Goal: Use online tool/utility: Utilize a website feature to perform a specific function

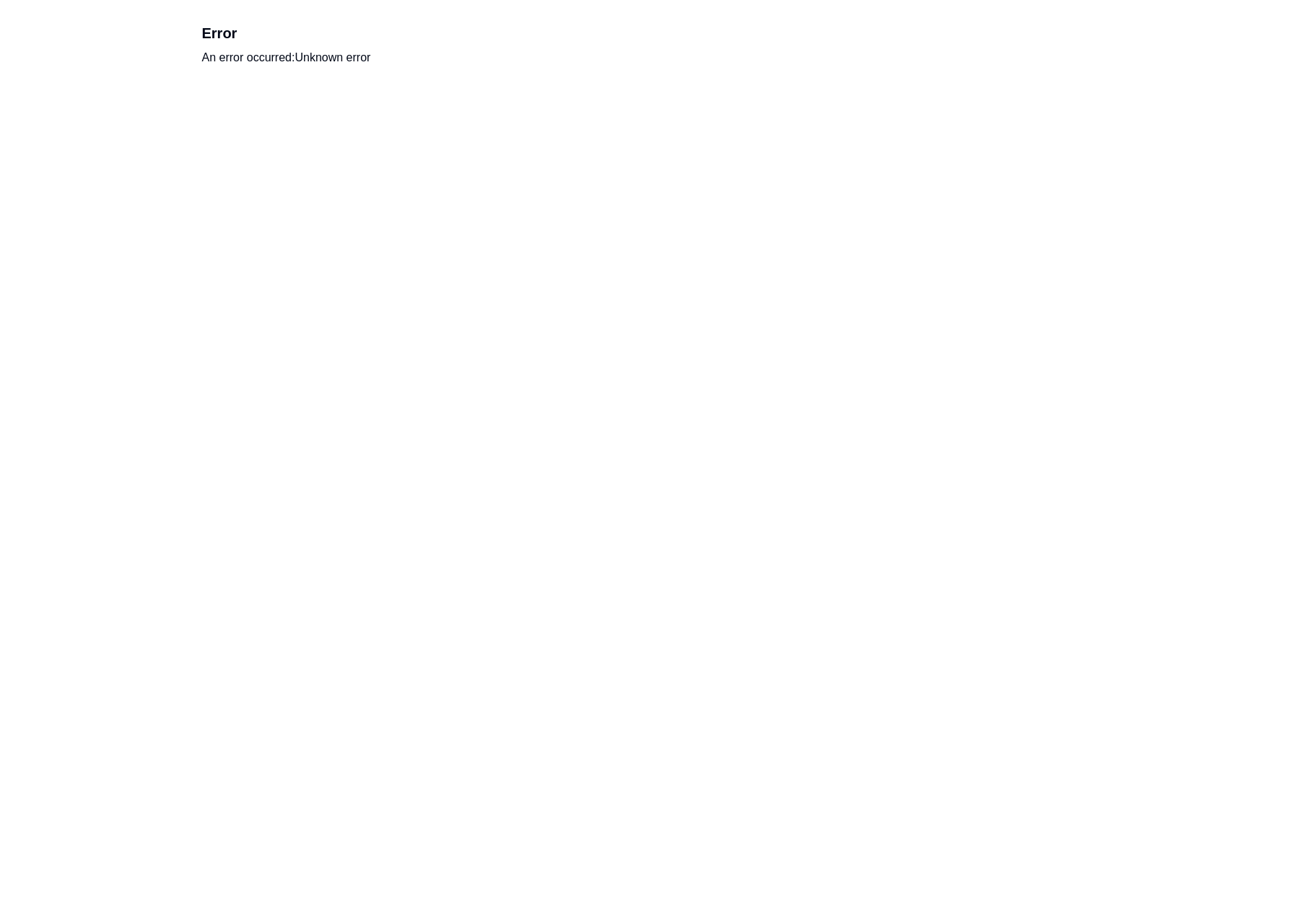
drag, startPoint x: 649, startPoint y: 204, endPoint x: 696, endPoint y: 405, distance: 206.4
click at [0, 0] on html "Error An error occurred: Unknown error" at bounding box center [658, 44] width 1316 height 89
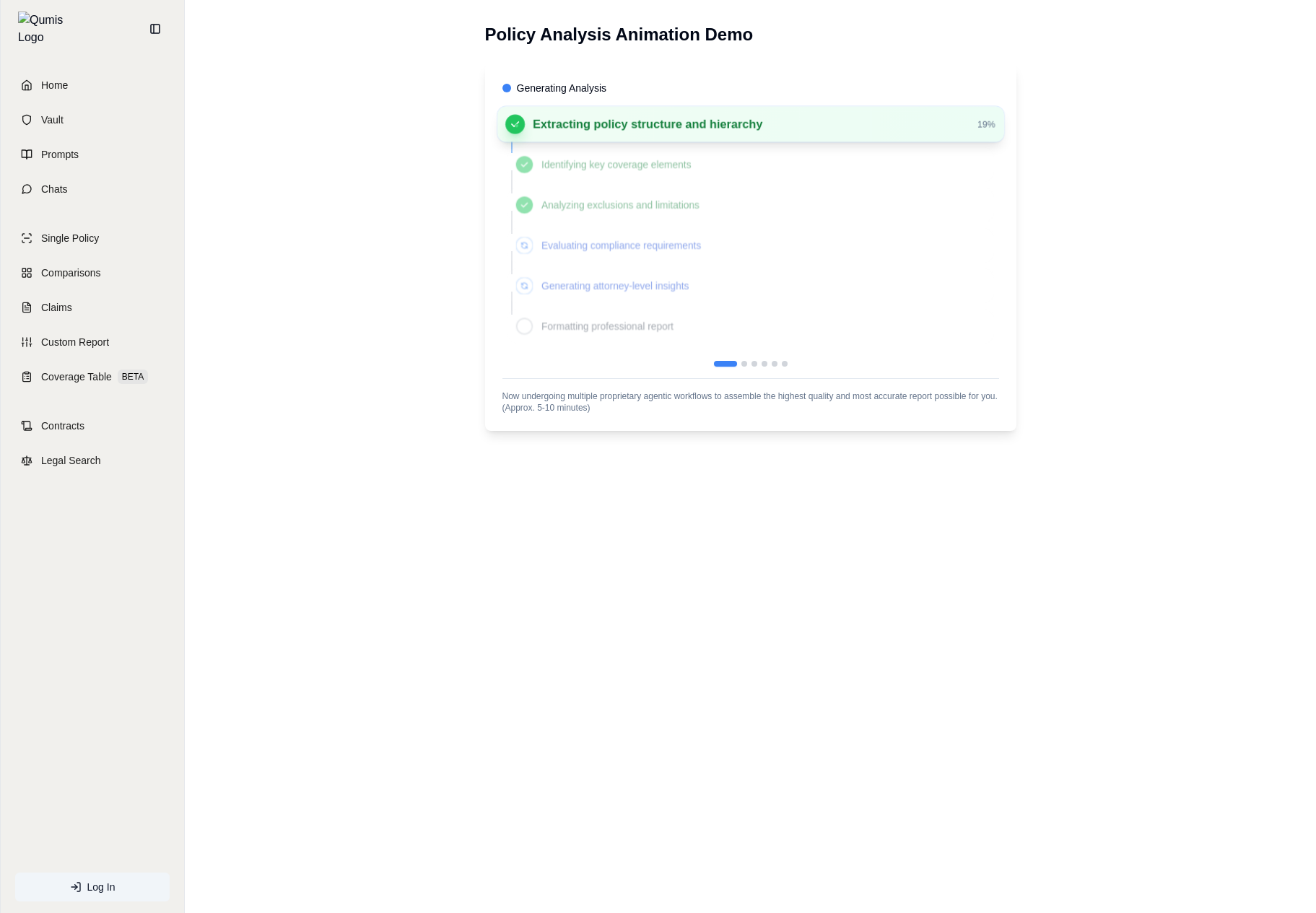
click at [825, 528] on div "Policy Analysis Animation Demo Generating Analysis Extracting policy structure …" at bounding box center [750, 456] width 1131 height 913
click at [947, 548] on div "Policy Analysis Animation Demo Generating Analysis Extracting policy structure …" at bounding box center [750, 456] width 1131 height 913
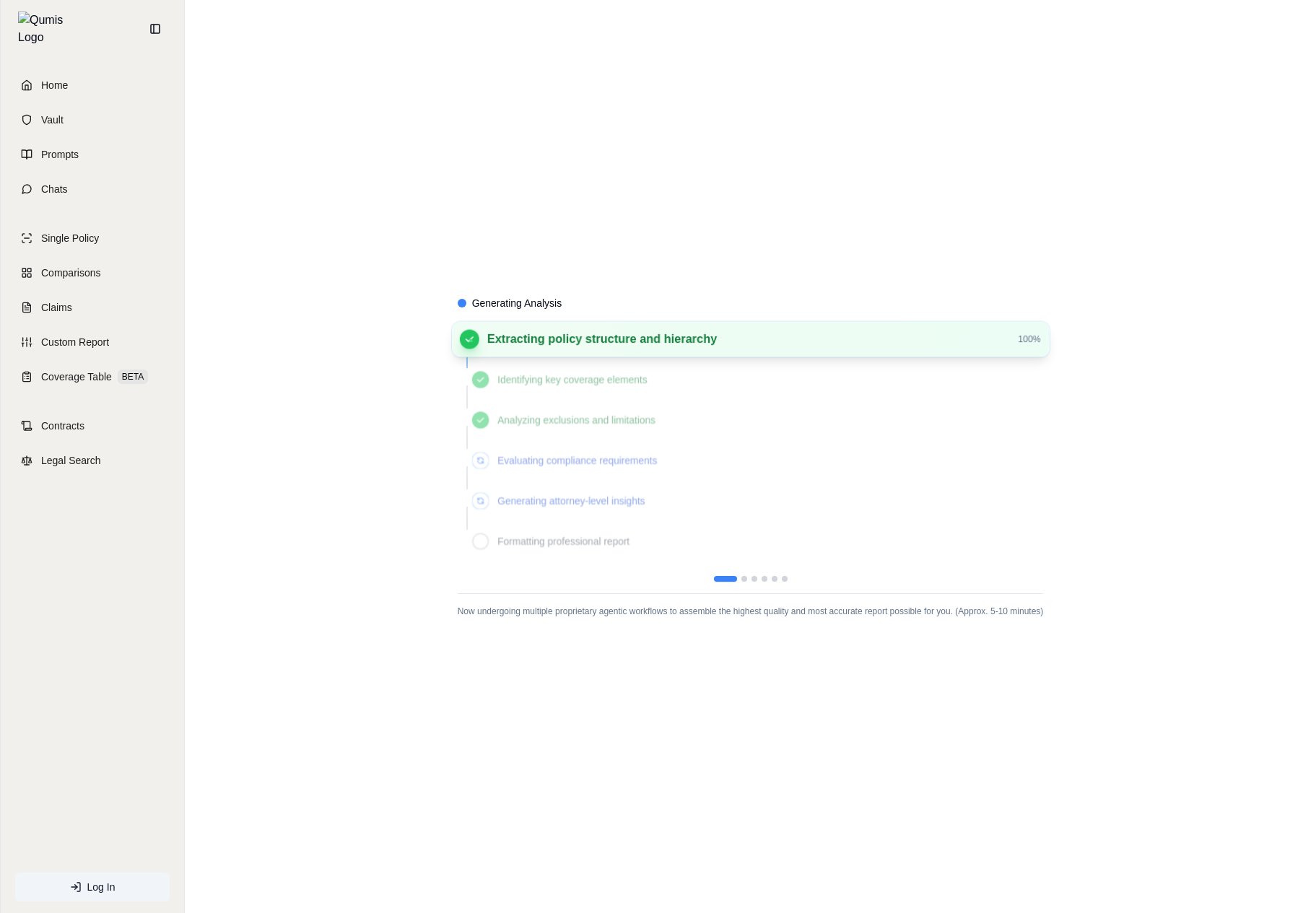
click at [317, 566] on div "Generating Analysis Extracting policy structure and hierarchy 100 % Identifying…" at bounding box center [750, 456] width 1131 height 913
click at [696, 386] on span "Identifying key coverage elements" at bounding box center [763, 380] width 532 height 15
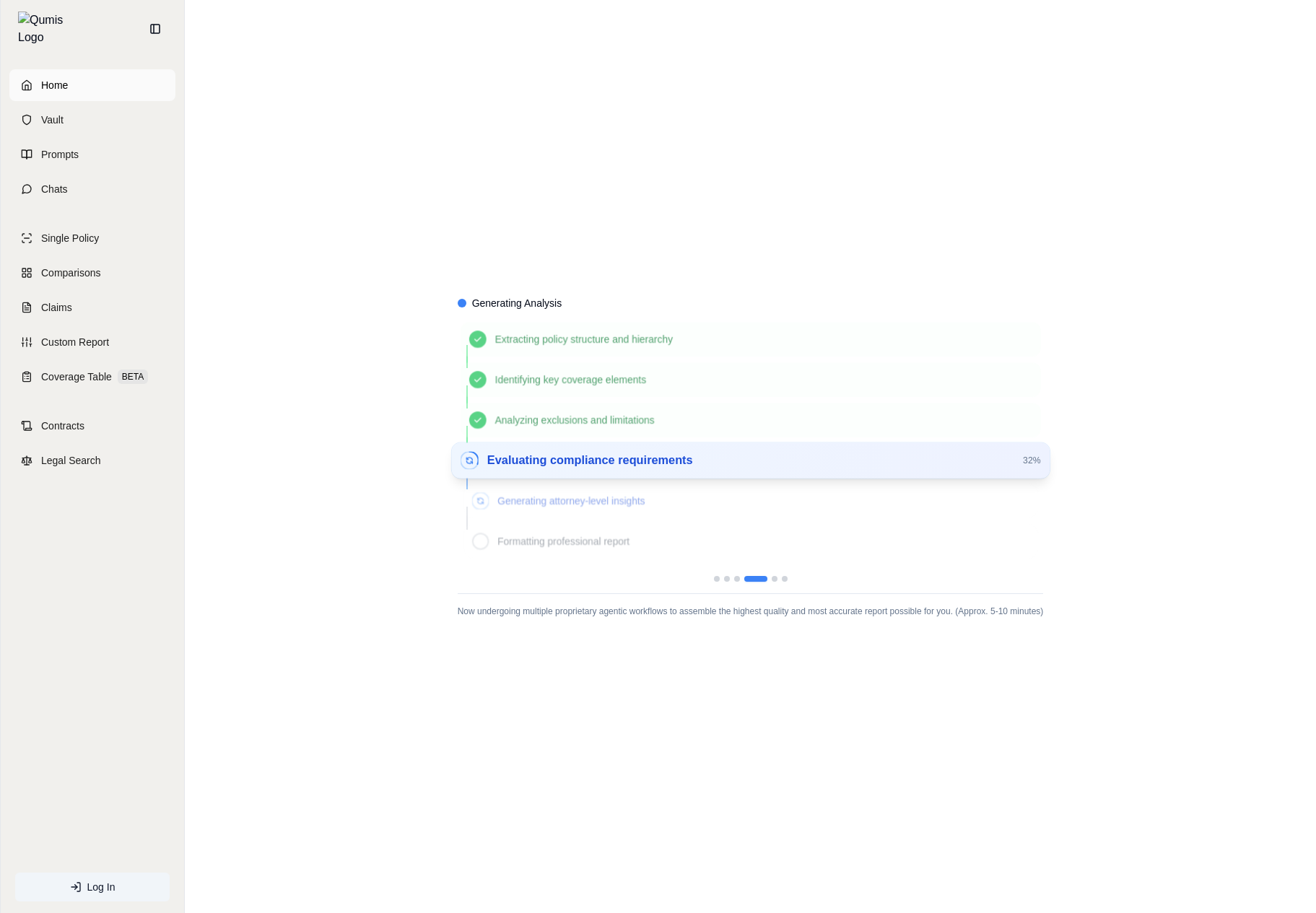
click at [69, 76] on link "Home" at bounding box center [92, 85] width 166 height 32
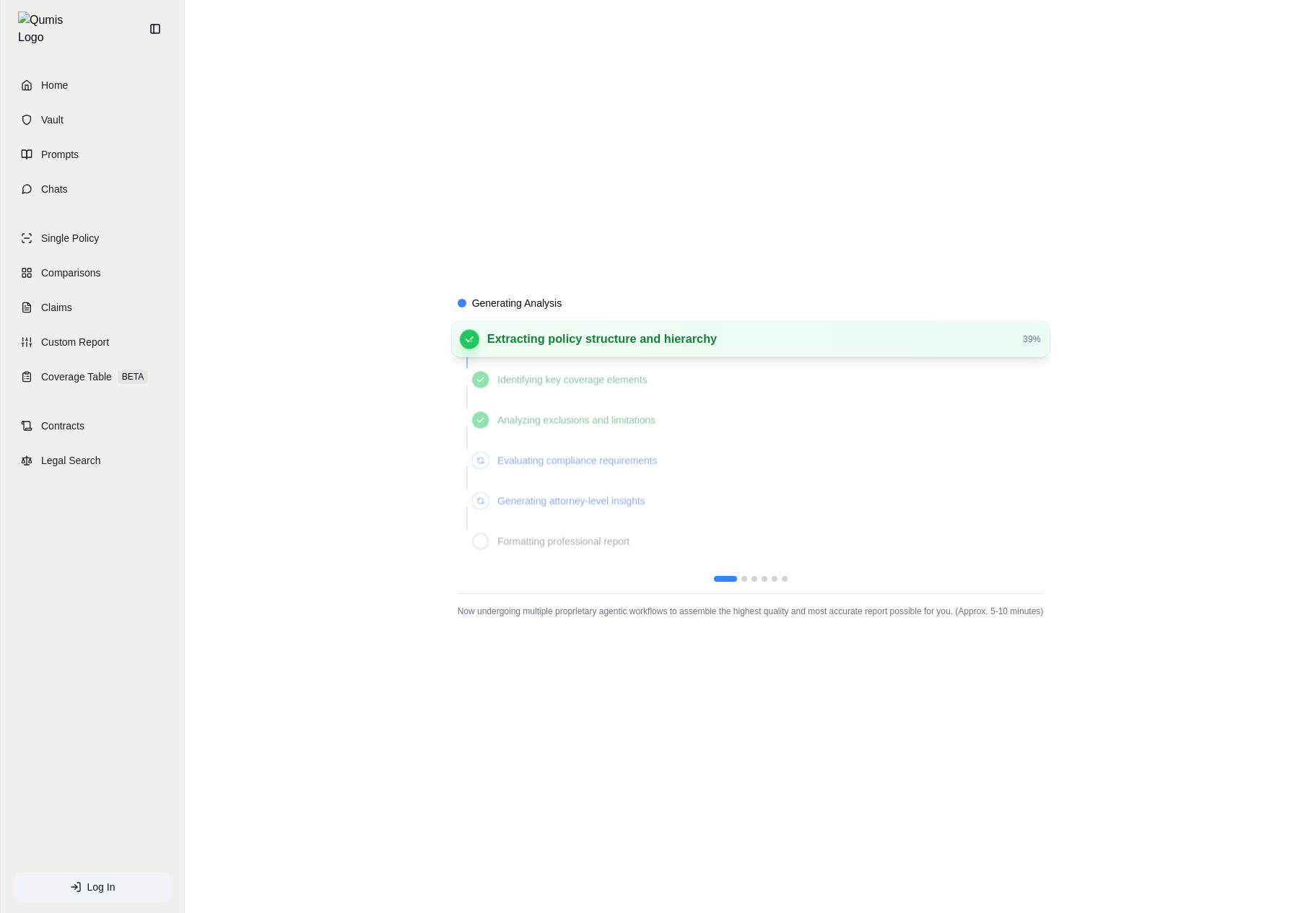
click at [674, 830] on div "Generating Analysis Extracting policy structure and hierarchy 39 % Identifying …" at bounding box center [750, 456] width 1131 height 913
click at [386, 599] on div "Generating Analysis Extracting policy structure and hierarchy 34 % Identifying …" at bounding box center [750, 456] width 1131 height 913
click at [719, 448] on div "Evaluating compliance requirements" at bounding box center [750, 460] width 575 height 34
click at [782, 477] on div "Evaluating compliance requirements" at bounding box center [750, 460] width 575 height 34
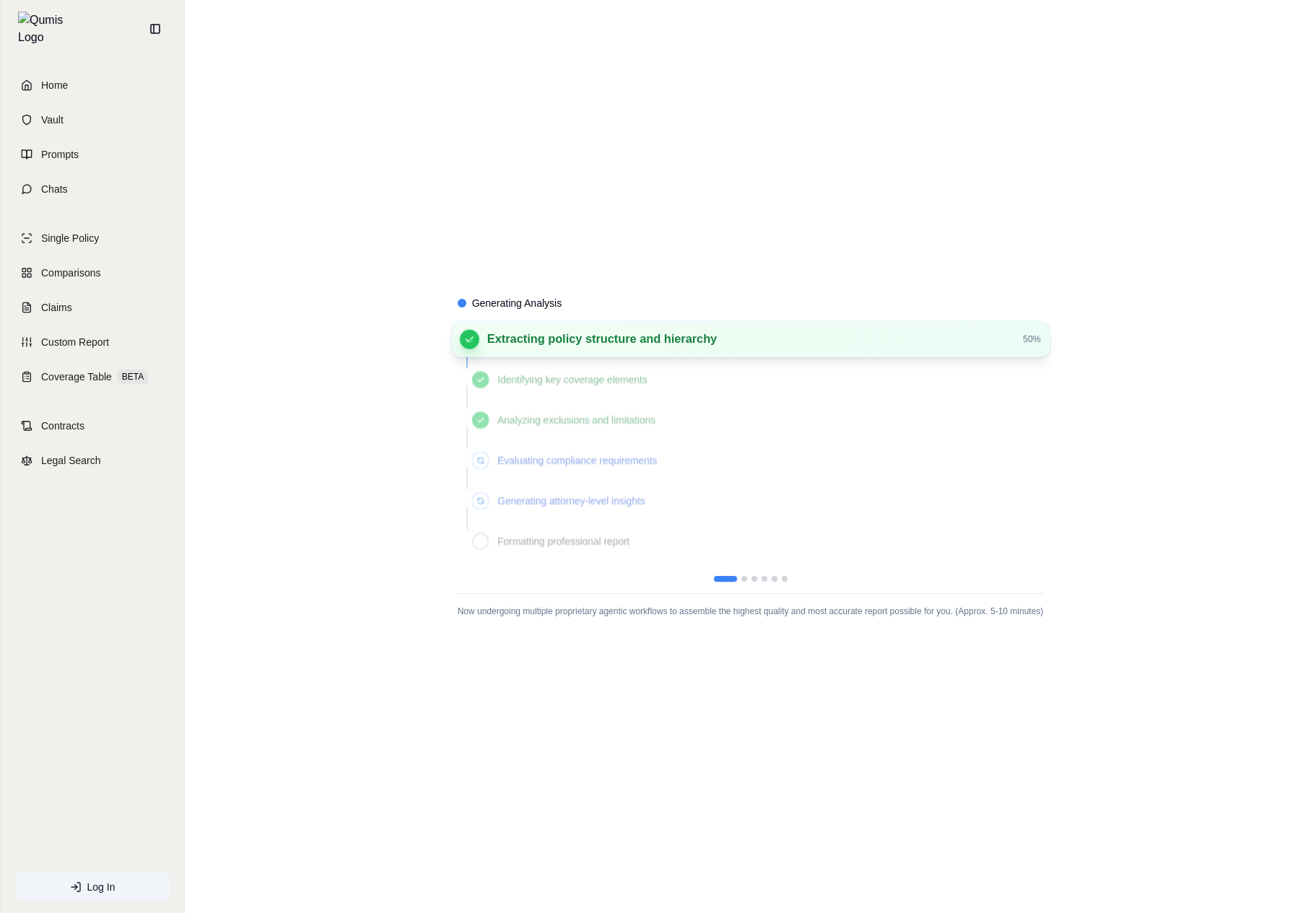
click at [782, 477] on div "Evaluating compliance requirements" at bounding box center [750, 460] width 575 height 34
click at [550, 313] on div "Generating Analysis Extracting policy structure and hierarchy 99 % Identifying …" at bounding box center [750, 456] width 586 height 321
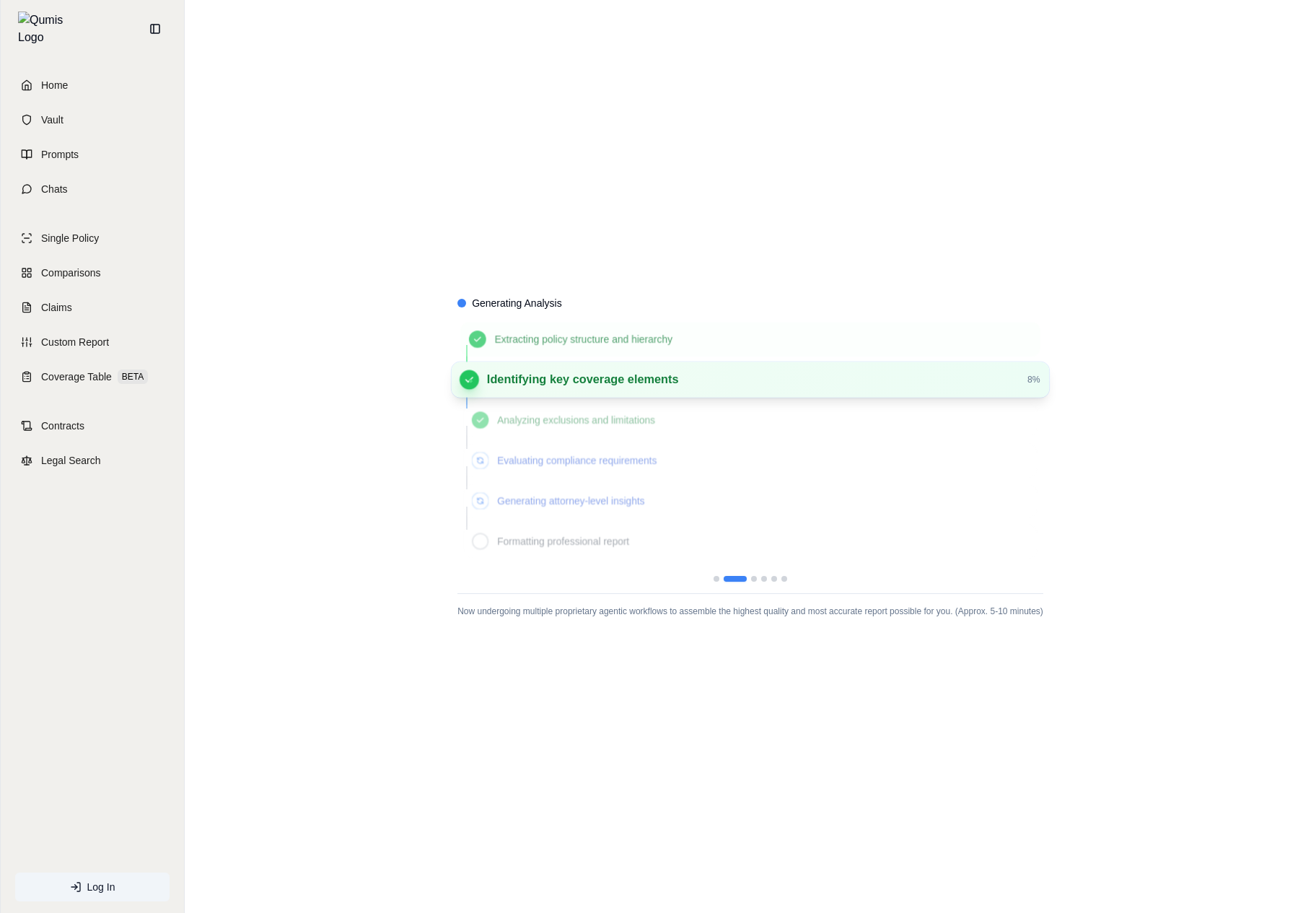
click at [1107, 716] on div "Generating Analysis Extracting policy structure and hierarchy Identifying key c…" at bounding box center [750, 456] width 1131 height 913
click at [855, 795] on div "Generating Analysis Extracting policy structure and hierarchy Identifying key c…" at bounding box center [750, 456] width 1131 height 913
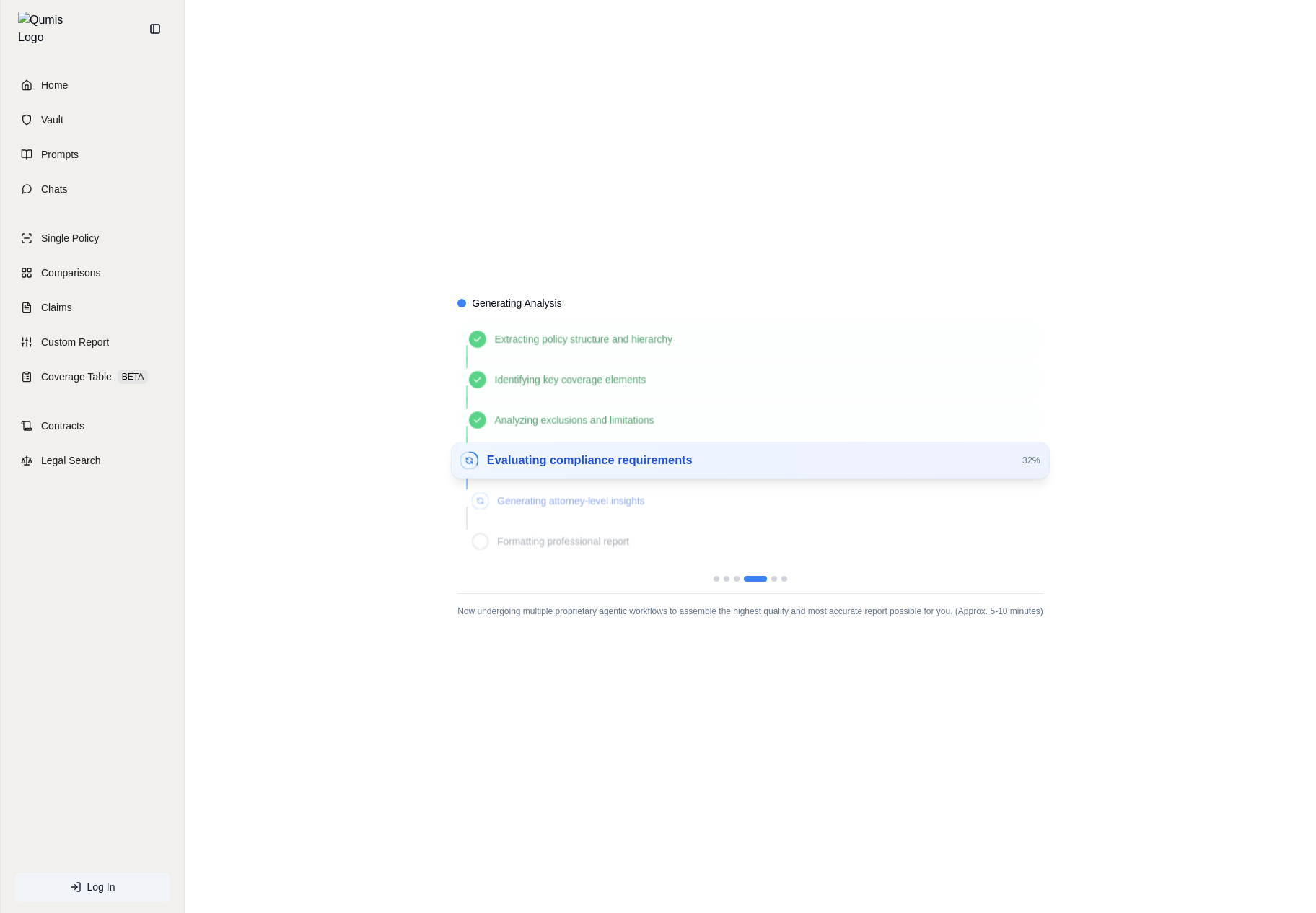
click at [855, 794] on div "Generating Analysis Extracting policy structure and hierarchy Identifying key c…" at bounding box center [750, 456] width 1131 height 913
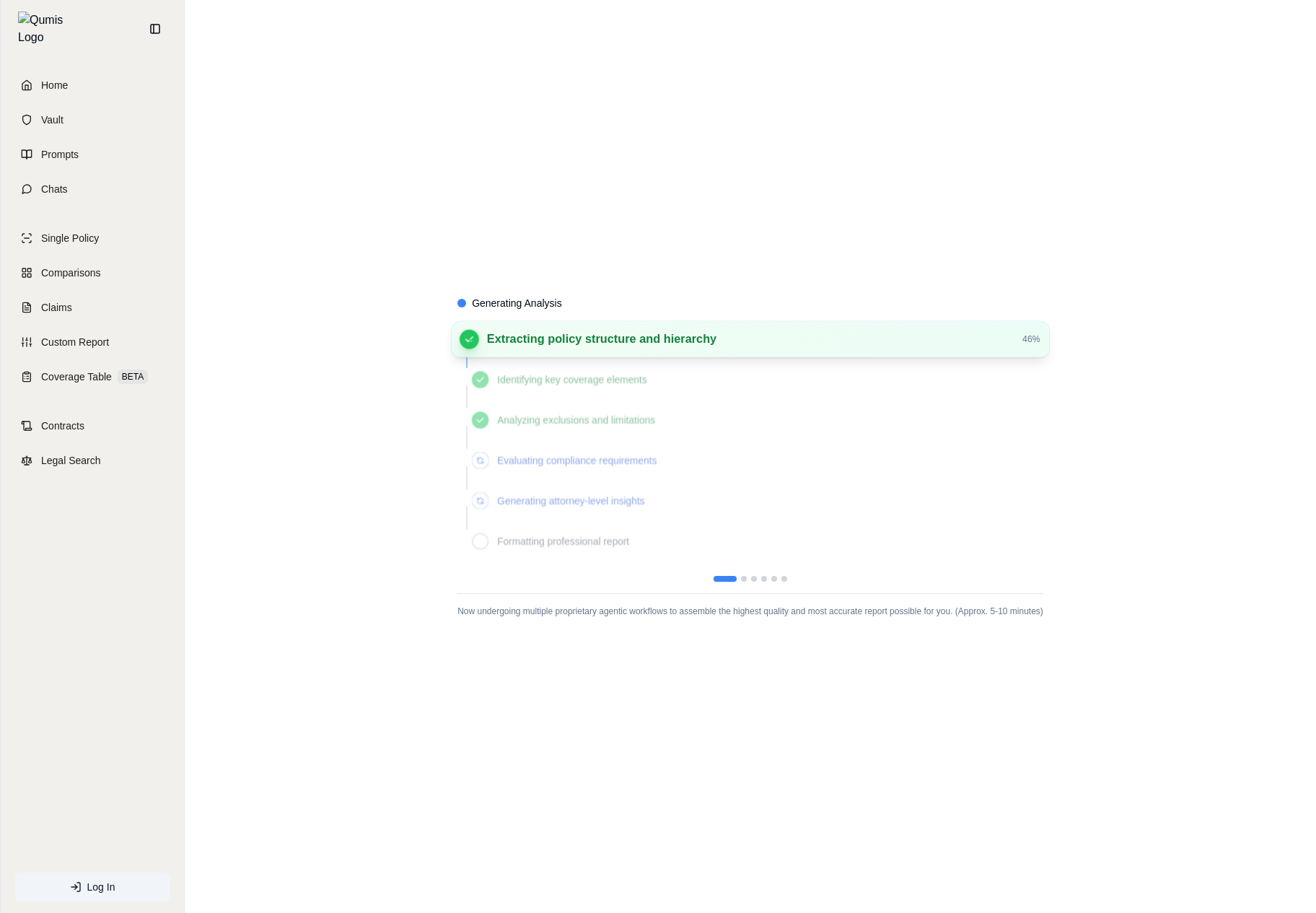
click at [1185, 488] on div "Generating Analysis Extracting policy structure and hierarchy 46 % Identifying …" at bounding box center [750, 456] width 1131 height 913
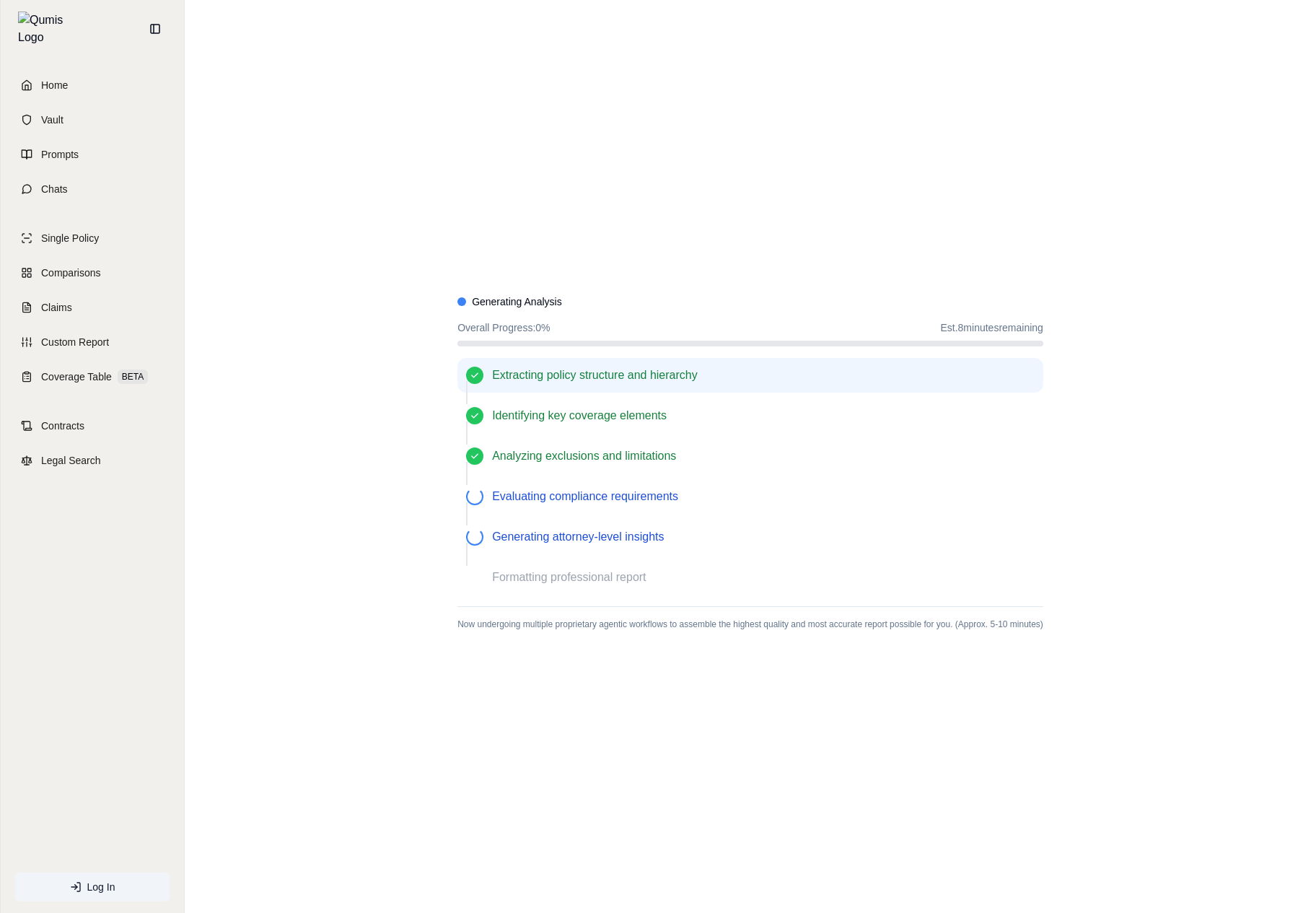
click at [169, 576] on div "Home Vault Prompts Chats Single Policy Comparisons Claims Custom Report Coverag…" at bounding box center [92, 485] width 183 height 855
click at [630, 431] on div "Identifying key coverage elements" at bounding box center [750, 416] width 585 height 35
click at [702, 556] on div "Extracting policy structure and hierarchy Identifying key coverage elements Ana…" at bounding box center [750, 475] width 585 height 236
click at [471, 556] on div "Extracting policy structure and hierarchy Identifying key coverage elements Ana…" at bounding box center [750, 475] width 585 height 236
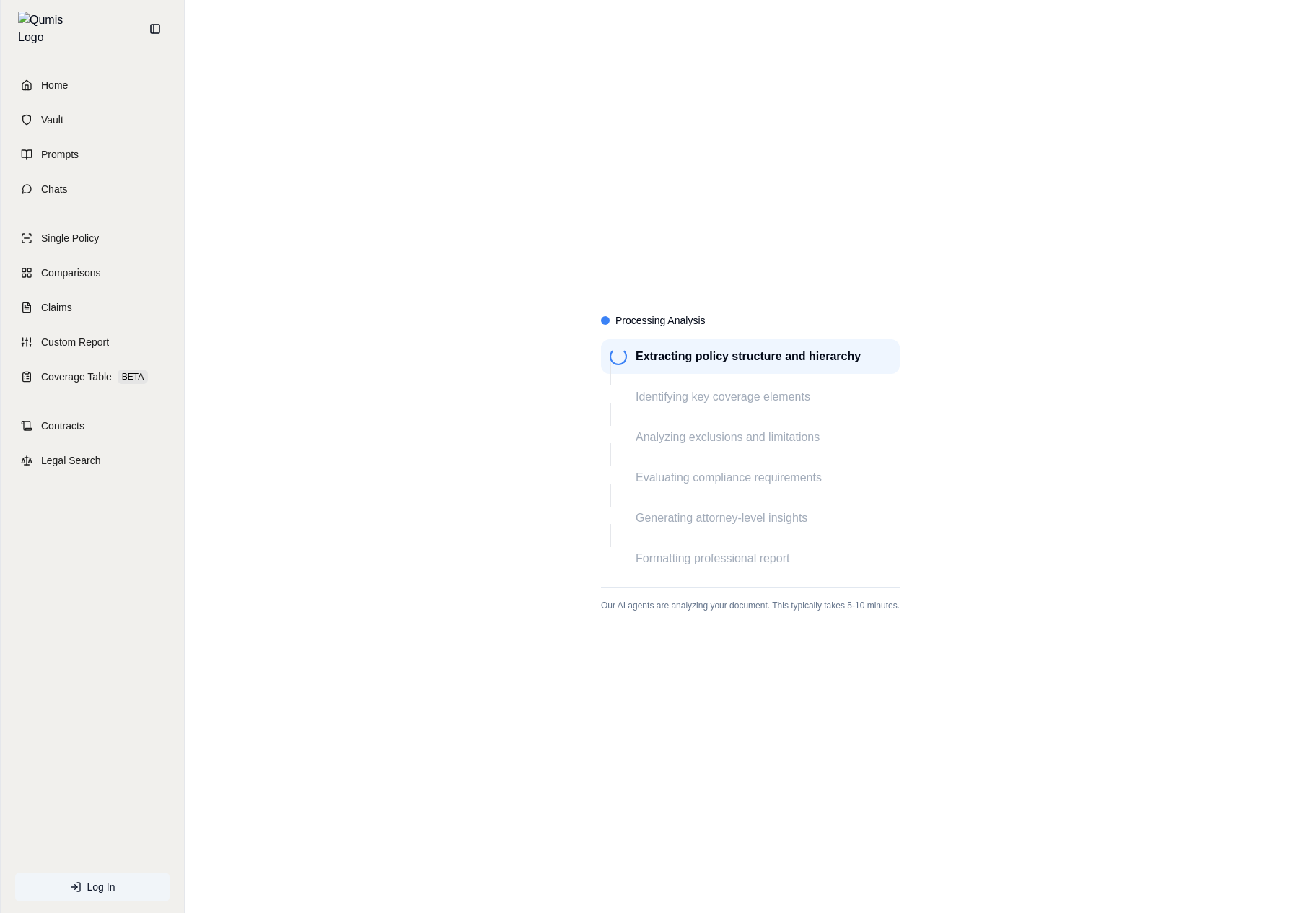
click at [482, 300] on div "Processing Analysis Extracting policy structure and hierarchy Identifying key c…" at bounding box center [750, 456] width 1131 height 913
click at [705, 414] on div "Extracting policy structure and hierarchy Identifying key coverage elements Ana…" at bounding box center [750, 457] width 299 height 245
click at [434, 556] on div "Processing Analysis Extracting policy structure and hierarchy Identifying key c…" at bounding box center [750, 456] width 1131 height 913
click at [782, 393] on span "Identifying key coverage elements" at bounding box center [763, 394] width 254 height 17
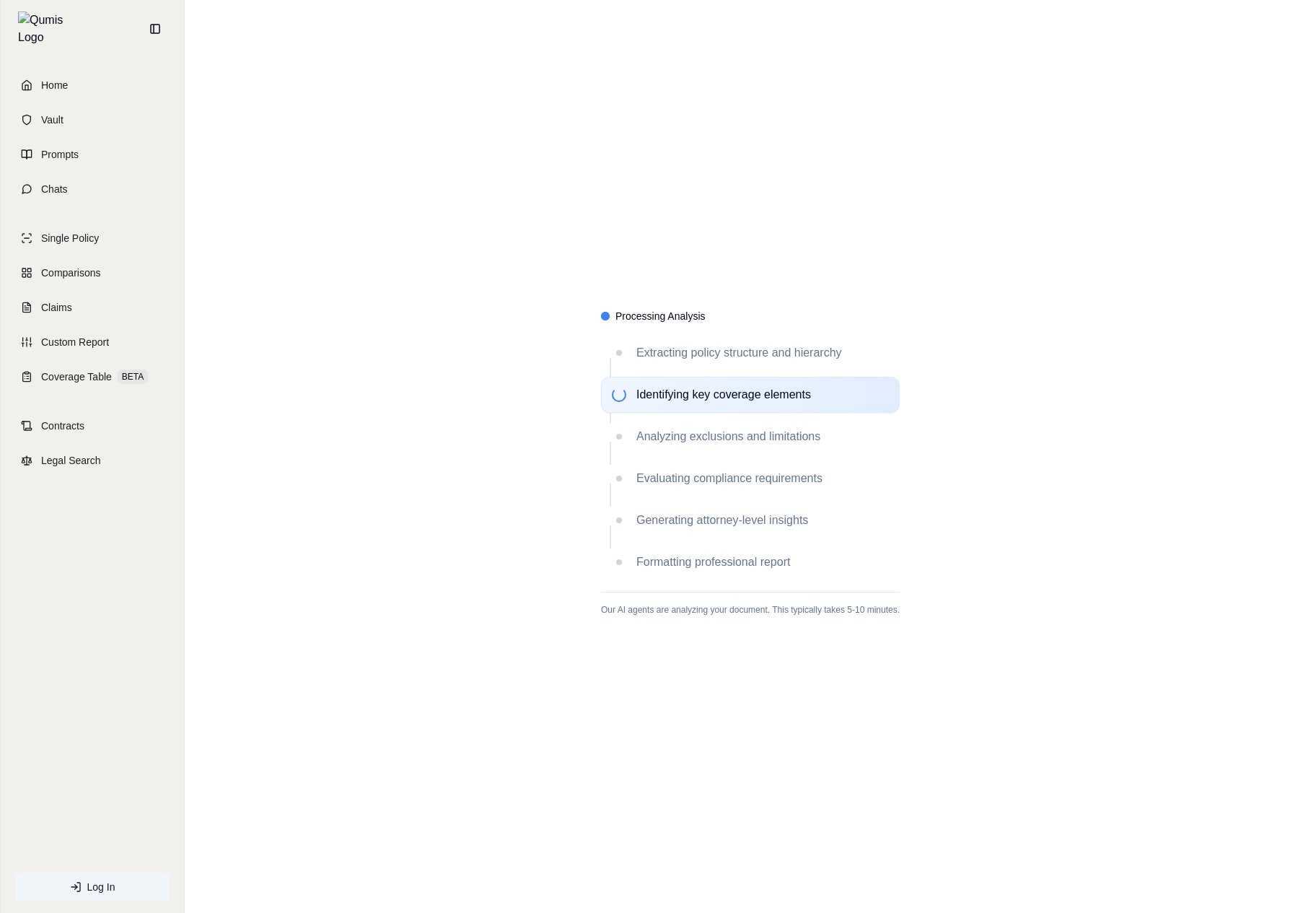
click at [1024, 599] on div "Processing Analysis Extracting policy structure and hierarchy Identifying key c…" at bounding box center [750, 456] width 1131 height 913
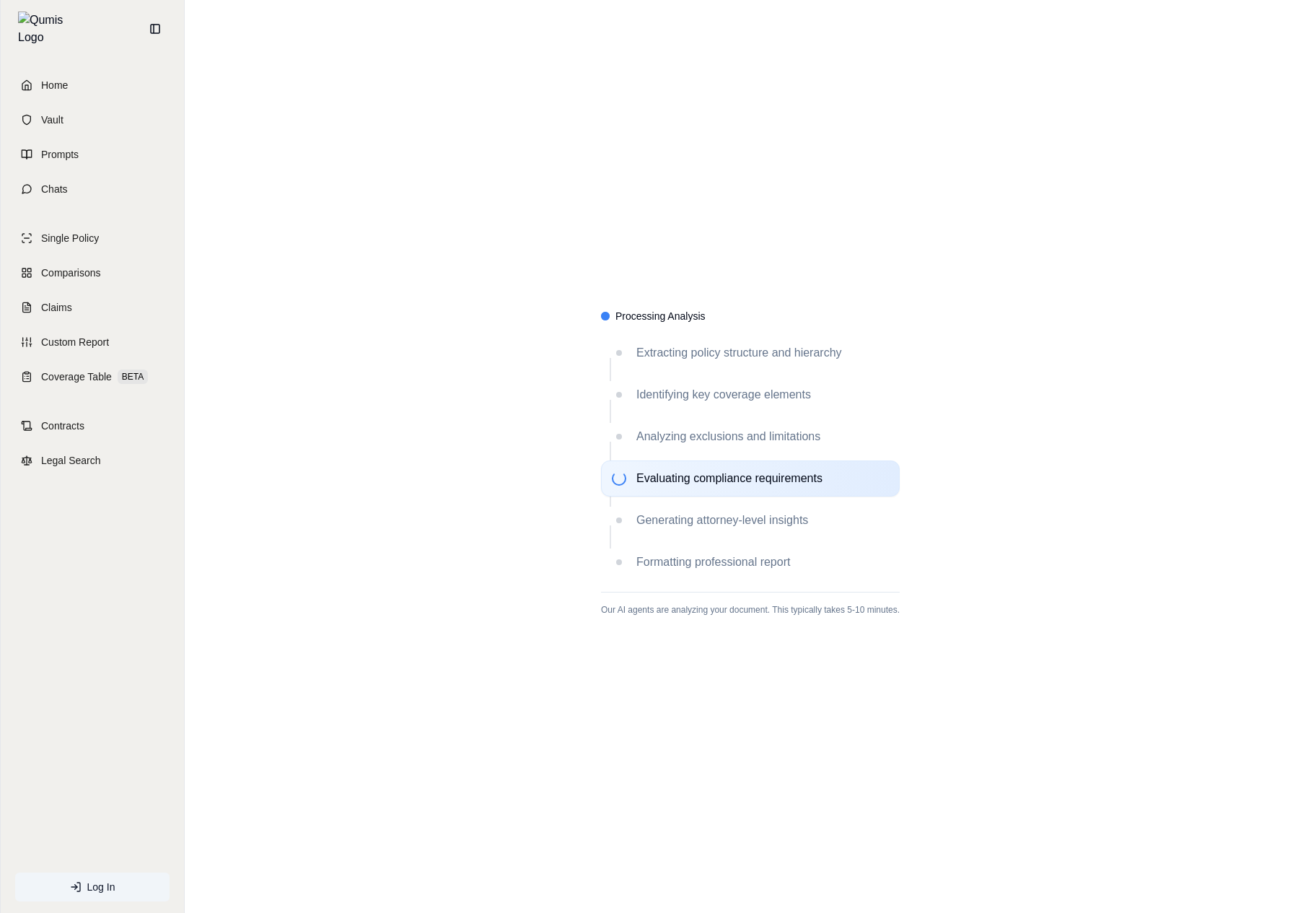
click at [1026, 583] on div "Processing Analysis Extracting policy structure and hierarchy Identifying key c…" at bounding box center [750, 456] width 1131 height 913
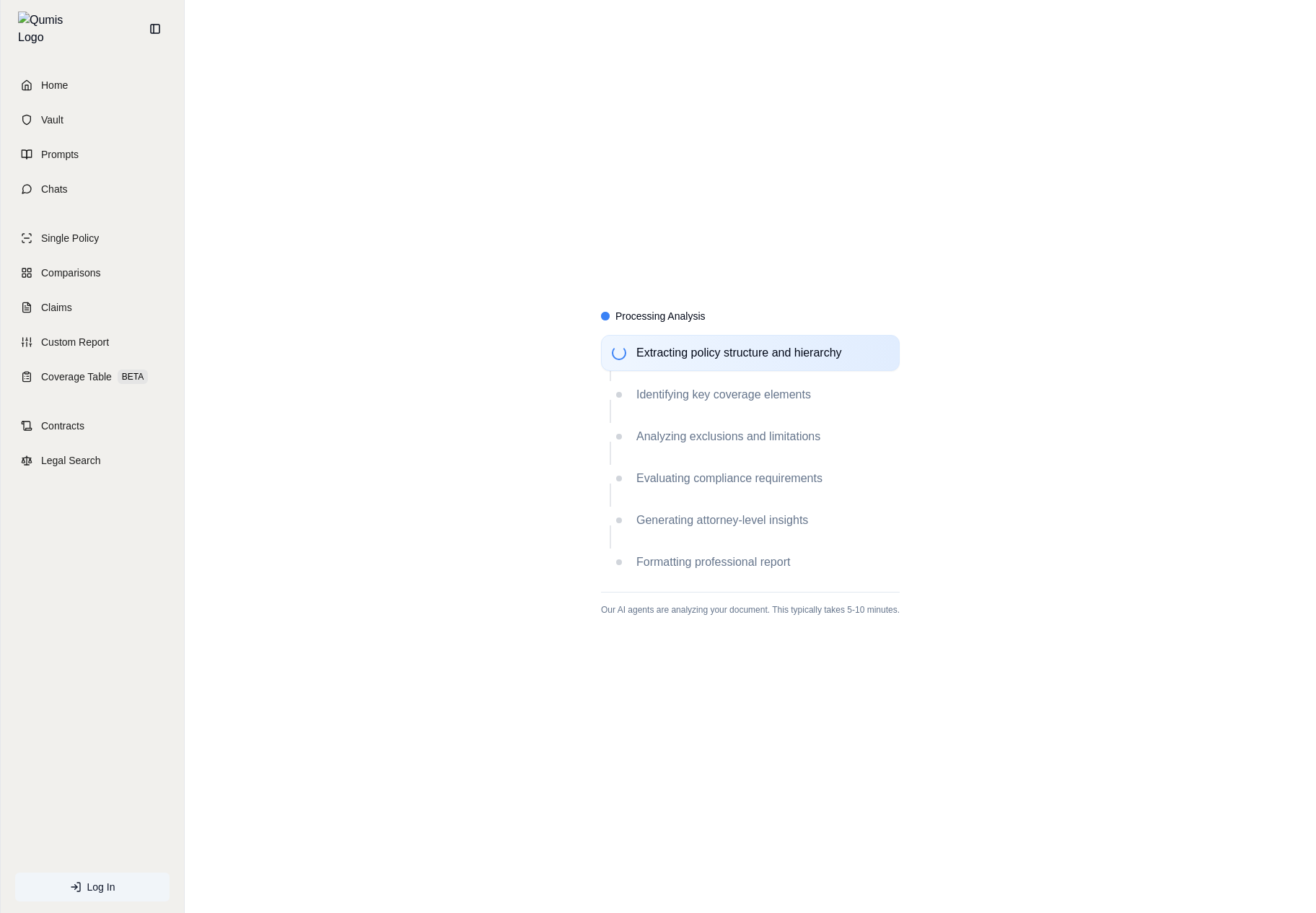
click at [928, 436] on div "Processing Analysis Extracting policy structure and hierarchy Identifying key c…" at bounding box center [750, 456] width 1131 height 913
click at [489, 371] on div "Processing Analysis Extracting policy structure and hierarchy Identifying key c…" at bounding box center [750, 456] width 1131 height 913
click at [741, 449] on div "Analyzing exclusions and limitations" at bounding box center [750, 436] width 299 height 36
click at [762, 419] on div "Analyzing exclusions and limitations" at bounding box center [750, 436] width 299 height 36
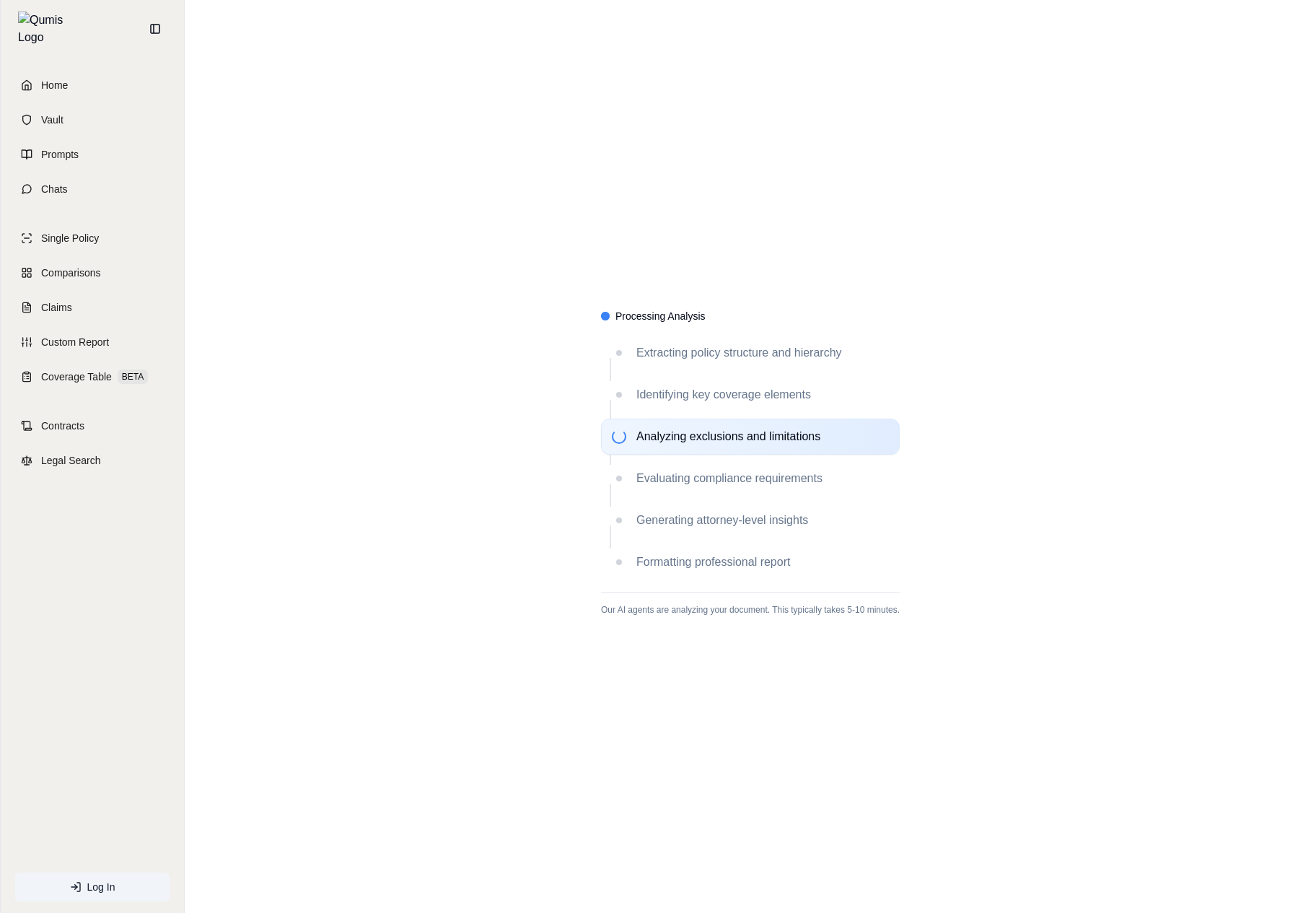
click at [792, 730] on div "Processing Analysis Extracting policy structure and hierarchy Identifying key c…" at bounding box center [750, 456] width 1131 height 913
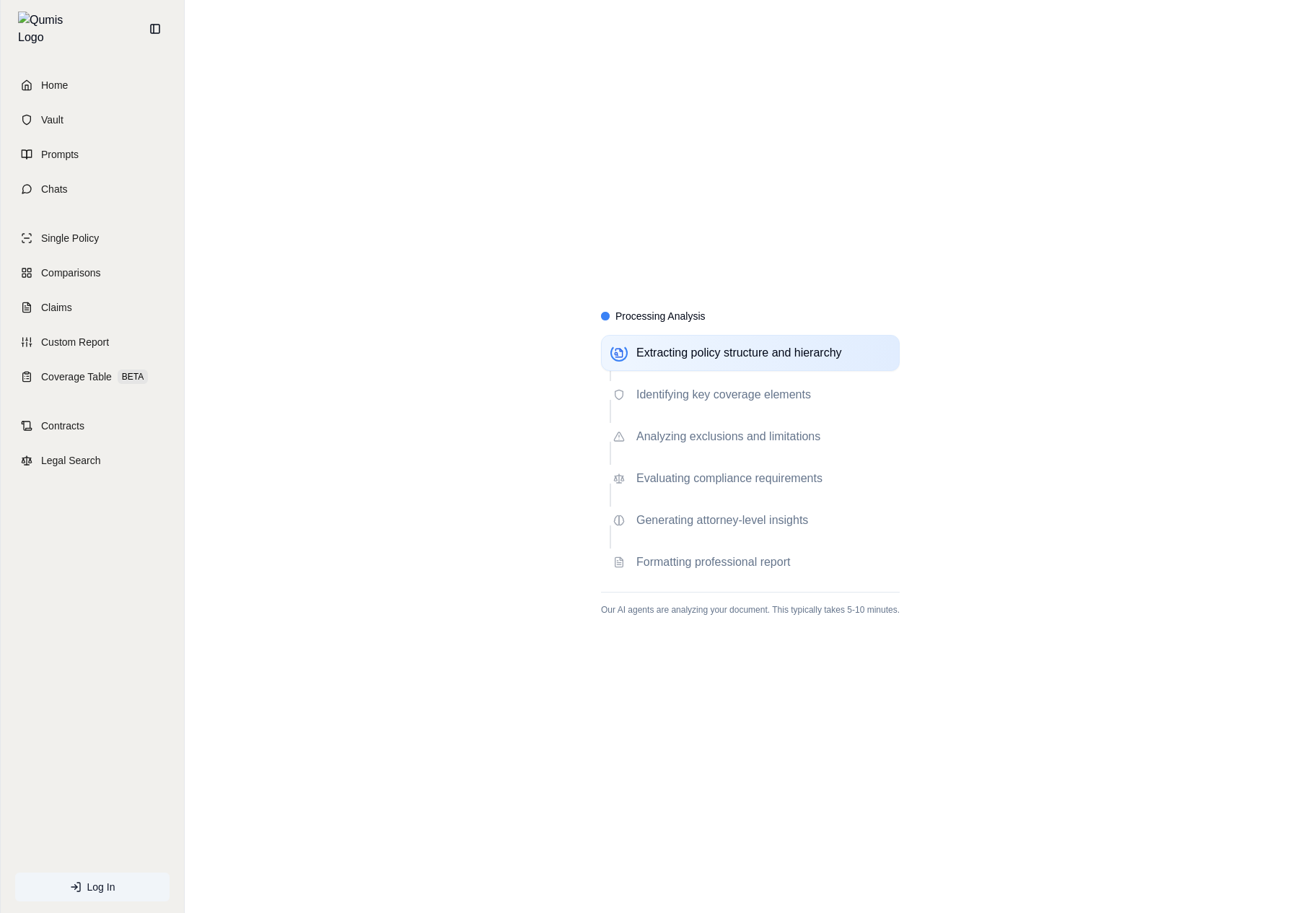
click at [1045, 468] on div "Processing Analysis Extracting policy structure and hierarchy Identifying key c…" at bounding box center [750, 456] width 1131 height 913
click at [1002, 458] on div "Processing Analysis Extracting policy structure and hierarchy Identifying key c…" at bounding box center [750, 456] width 1131 height 913
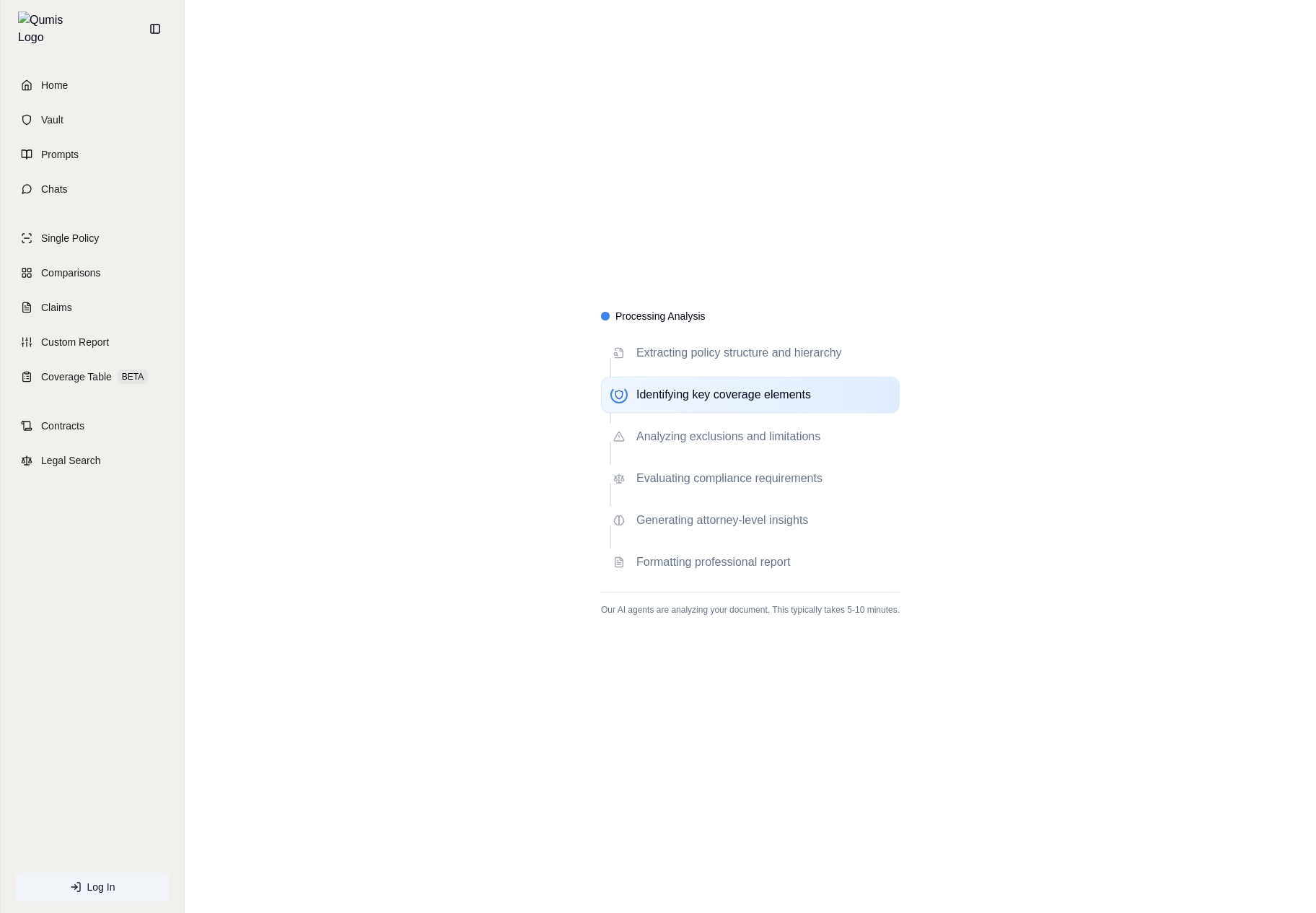
click at [705, 391] on span "Identifying key coverage elements" at bounding box center [763, 394] width 254 height 17
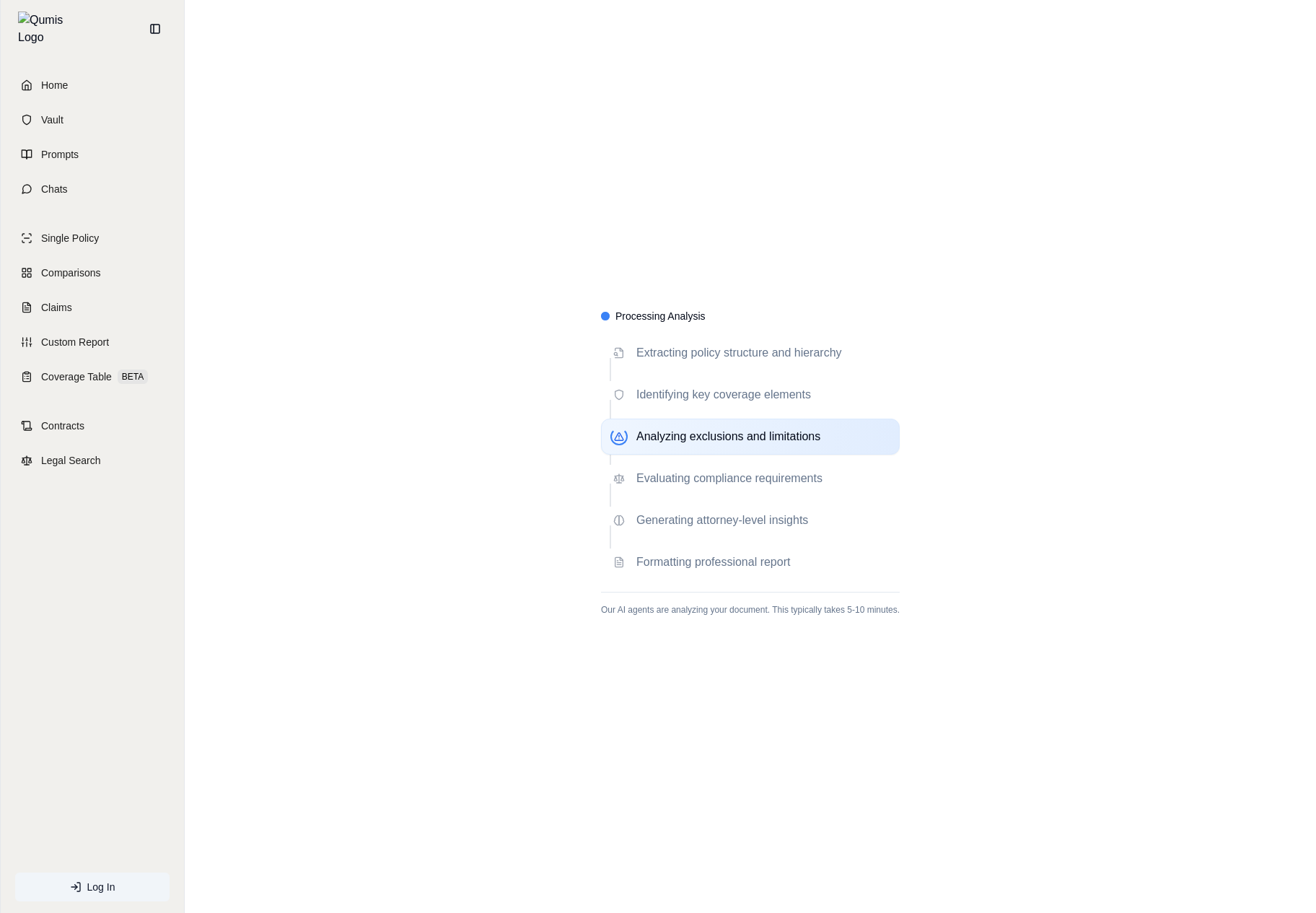
click at [717, 554] on span "Formatting professional report" at bounding box center [763, 562] width 254 height 17
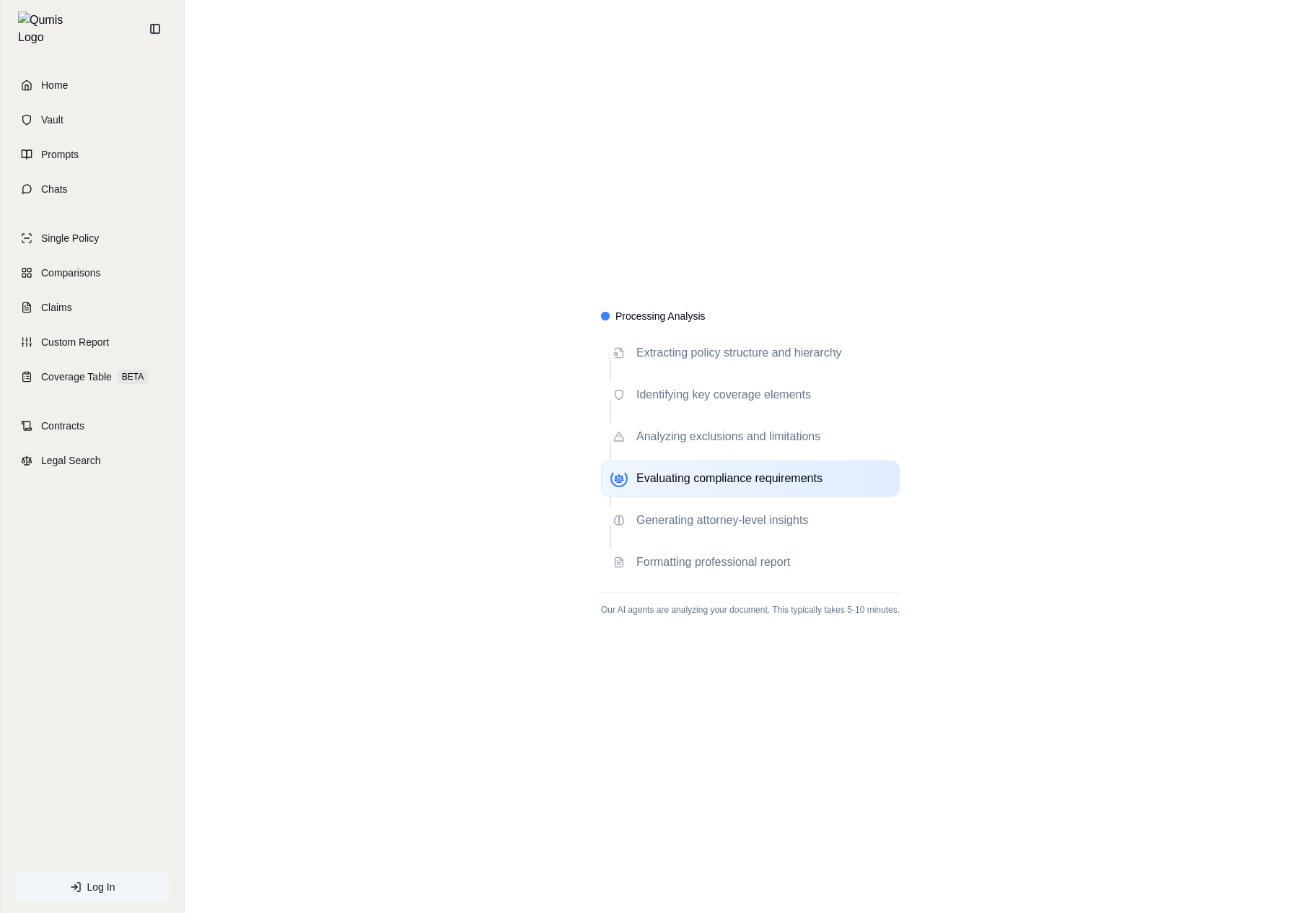
click at [717, 554] on span "Formatting professional report" at bounding box center [763, 562] width 254 height 17
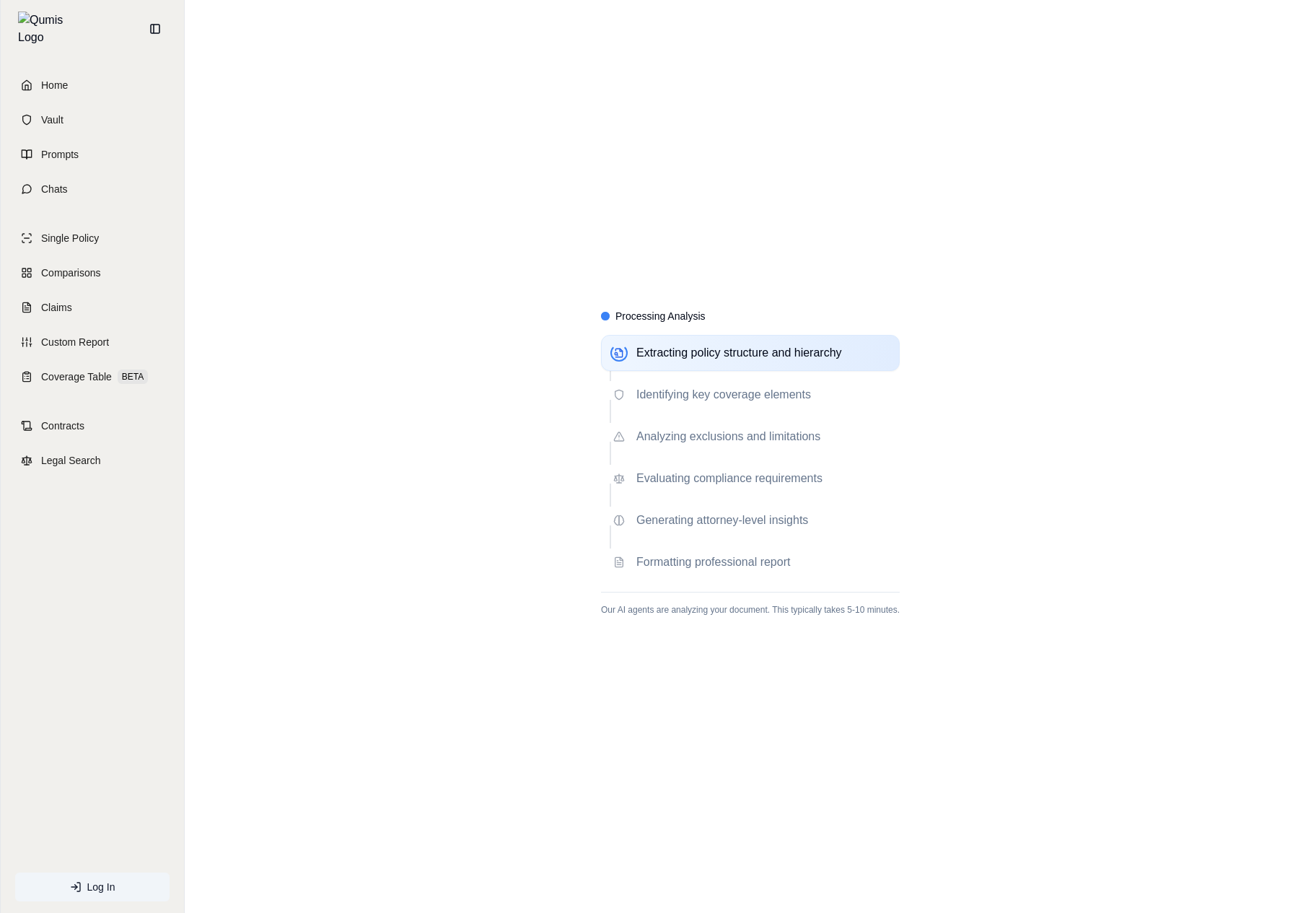
click at [843, 465] on div "Evaluating compliance requirements" at bounding box center [750, 478] width 299 height 36
click at [846, 465] on div "Evaluating compliance requirements" at bounding box center [750, 478] width 299 height 36
click at [716, 374] on div "Extracting policy structure and hierarchy Identifying key coverage elements Ana…" at bounding box center [750, 457] width 299 height 245
click at [689, 380] on div "Identifying key coverage elements" at bounding box center [750, 394] width 299 height 36
click at [656, 417] on div "Extracting policy structure and hierarchy Identifying key coverage elements Ana…" at bounding box center [750, 457] width 299 height 245
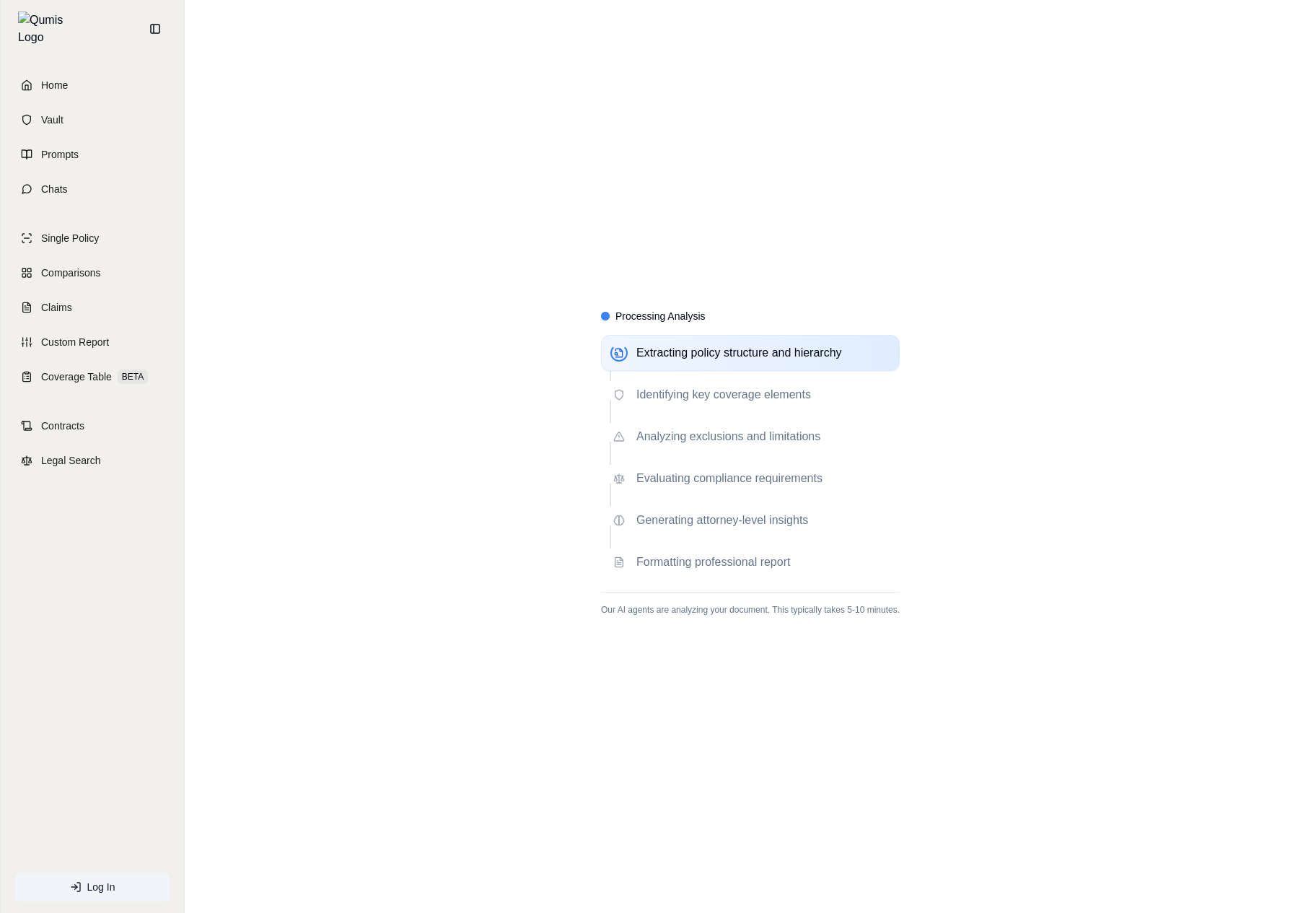
click at [705, 407] on div "Identifying key coverage elements" at bounding box center [750, 394] width 299 height 36
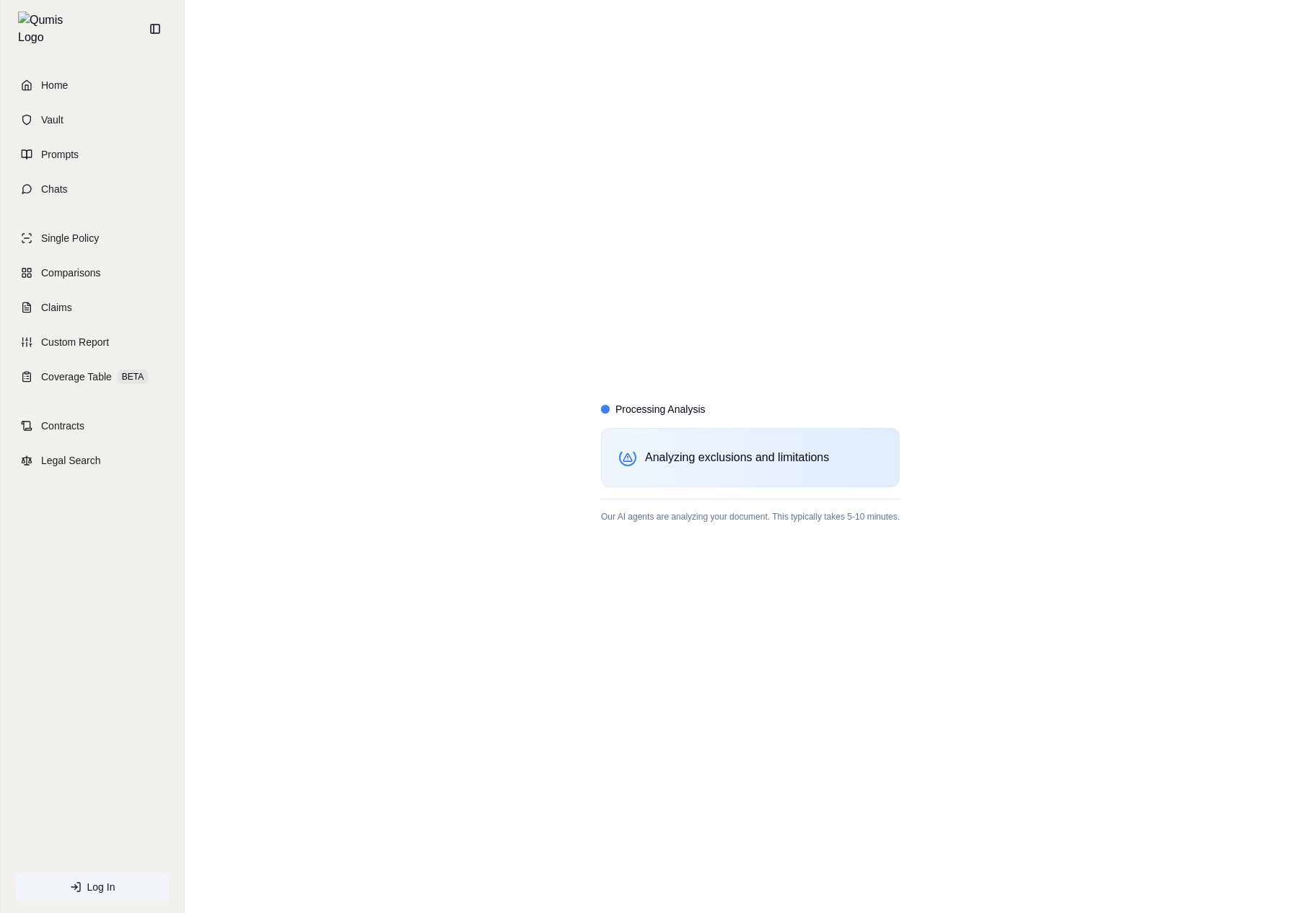
click at [374, 804] on div "Processing Analysis Analyzing exclusions and limitations Our AI agents are anal…" at bounding box center [750, 456] width 1131 height 913
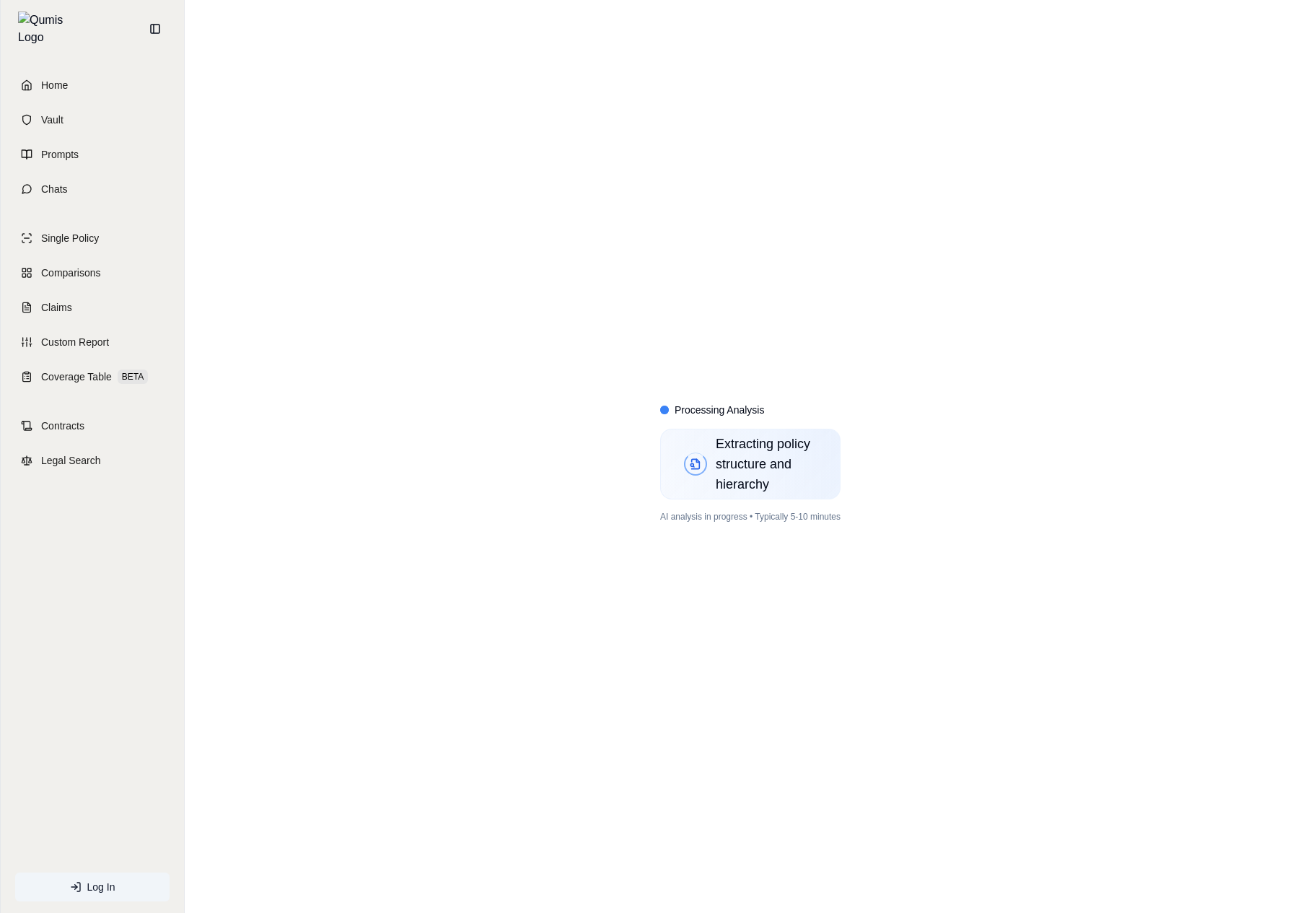
click at [1052, 360] on div "Processing Analysis Extracting policy structure and hierarchy AI analysis in pr…" at bounding box center [750, 456] width 1131 height 913
click at [776, 475] on span "Extracting policy structure and hierarchy" at bounding box center [766, 464] width 101 height 61
click at [964, 428] on div "AI Processing Extracting policy structure and hierarchy Analysis typically comp…" at bounding box center [750, 456] width 1131 height 913
click at [670, 390] on div "AI Processing Extracting policy structure and hierarchy Analysis typically comp…" at bounding box center [750, 456] width 1131 height 913
click at [737, 395] on div "AI Processing Extracting policy structure and hierarchy Analysis typically comp…" at bounding box center [750, 457] width 169 height 126
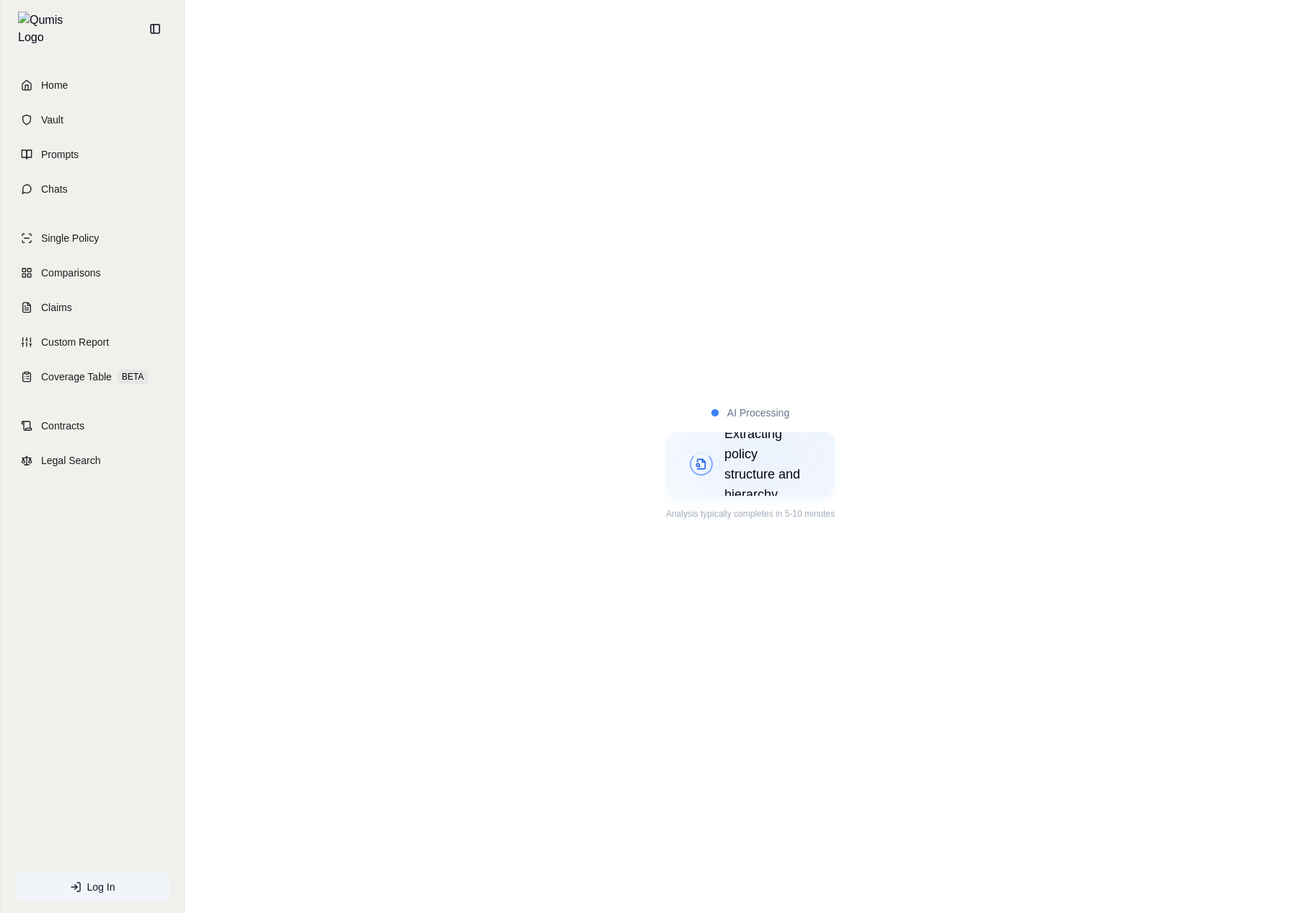
click at [779, 462] on span "Extracting policy structure and hierarchy" at bounding box center [767, 464] width 86 height 81
click at [525, 381] on div "AI Processing Extracting policy structure and hierarchy Analysis typically comp…" at bounding box center [750, 456] width 1131 height 913
click at [945, 513] on div "AI Processing Identifying key coverage elements Identifying key coverage elemen…" at bounding box center [750, 456] width 1131 height 913
click at [940, 525] on div "AI Processing Analyzing exclusions and limitations Analysis typically completes…" at bounding box center [750, 456] width 1131 height 913
drag, startPoint x: 895, startPoint y: 739, endPoint x: 861, endPoint y: 710, distance: 44.7
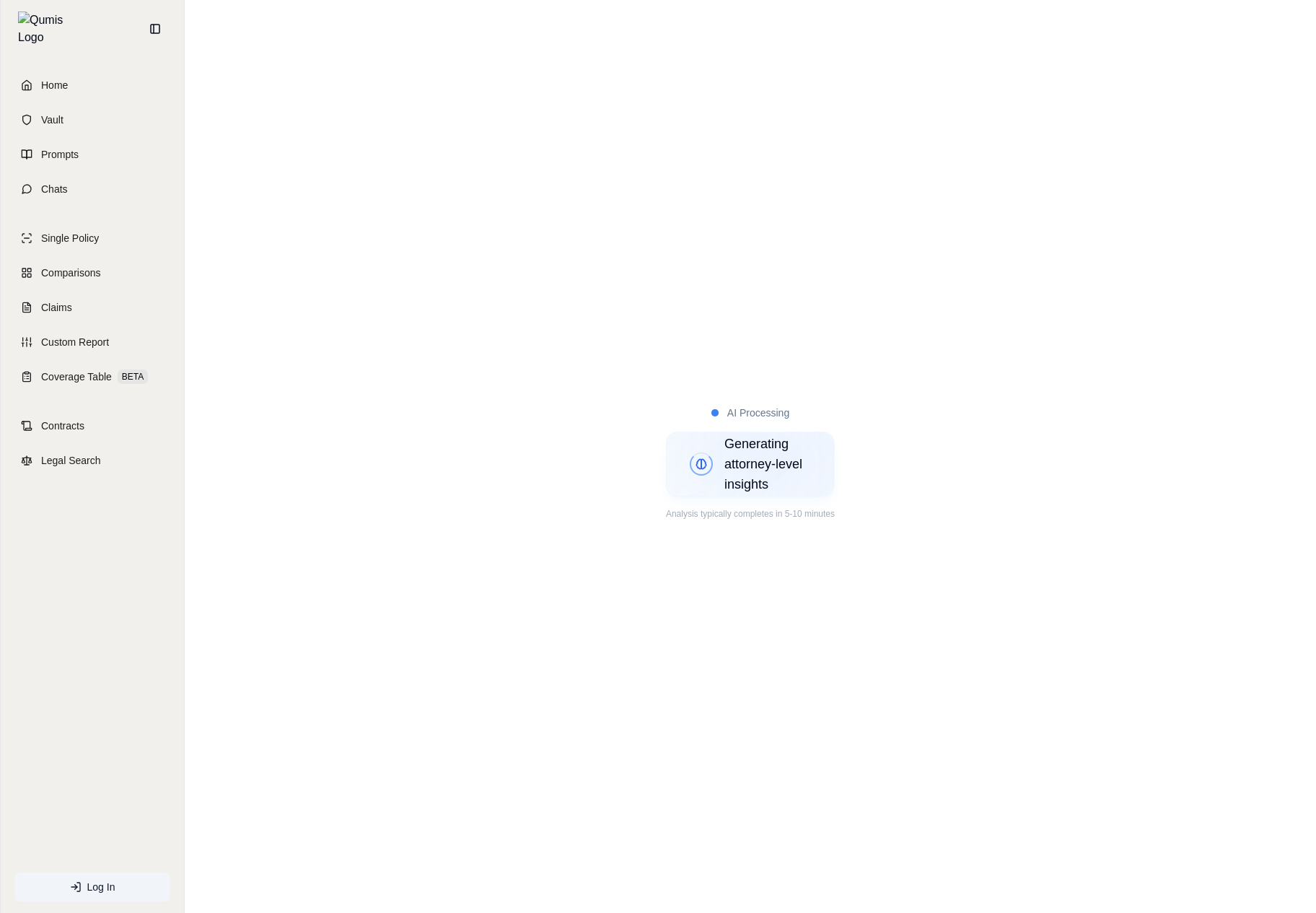
click at [861, 710] on div "AI Processing Generating attorney-level insights Analysis typically completes i…" at bounding box center [750, 456] width 1131 height 913
click at [829, 605] on div "AI Processing Extracting policy structure and hierarchy Analysis typically comp…" at bounding box center [750, 456] width 1131 height 913
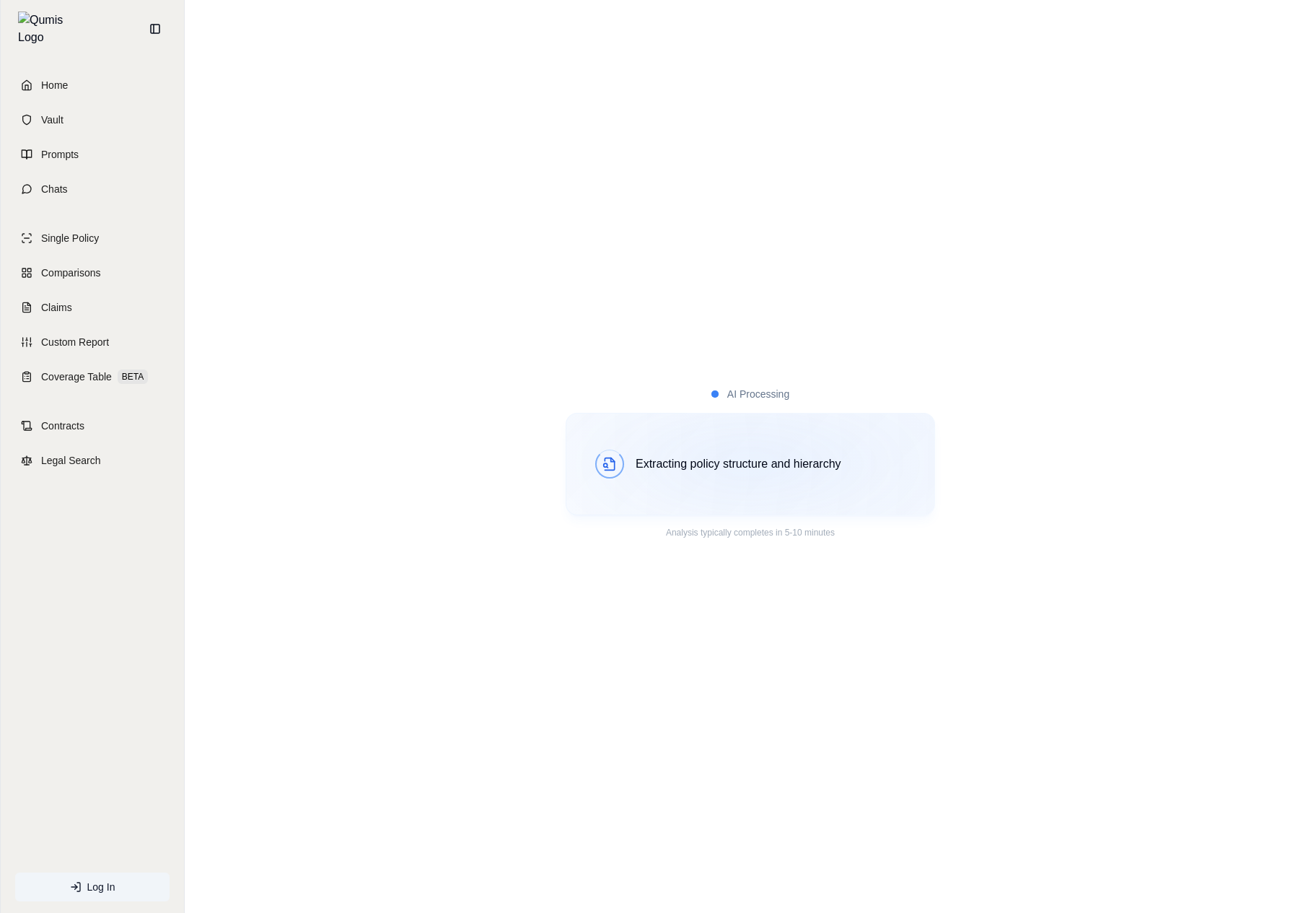
click at [1114, 333] on div "AI Processing Extracting policy structure and hierarchy Analysis typically comp…" at bounding box center [750, 456] width 1131 height 913
click at [664, 635] on div "AI Processing Extracting policy structure and hierarchy Analysis typically comp…" at bounding box center [750, 456] width 1131 height 913
click at [786, 535] on p "Analysis typically completes in 5-10 minutes" at bounding box center [750, 532] width 369 height 12
click at [818, 466] on span "Identifying key coverage elements" at bounding box center [770, 463] width 270 height 18
click at [1024, 558] on div "AI Processing Extracting policy structure and hierarchy Analysis typically comp…" at bounding box center [750, 456] width 1131 height 913
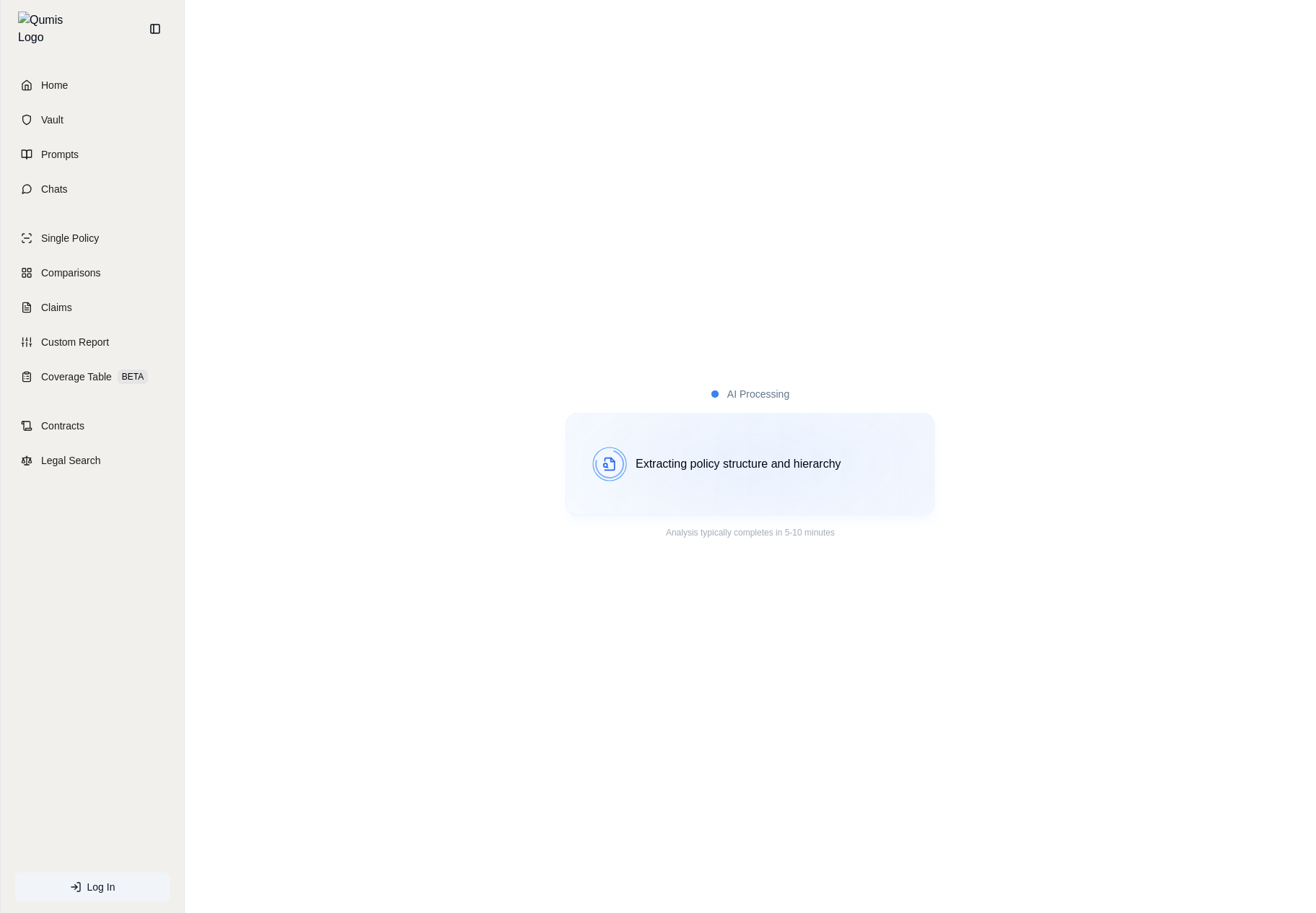
click at [596, 616] on div "AI Processing Extracting policy structure and hierarchy Analysis typically comp…" at bounding box center [750, 456] width 1131 height 913
click at [796, 468] on span "Extracting policy structure and hierarchy" at bounding box center [770, 463] width 270 height 18
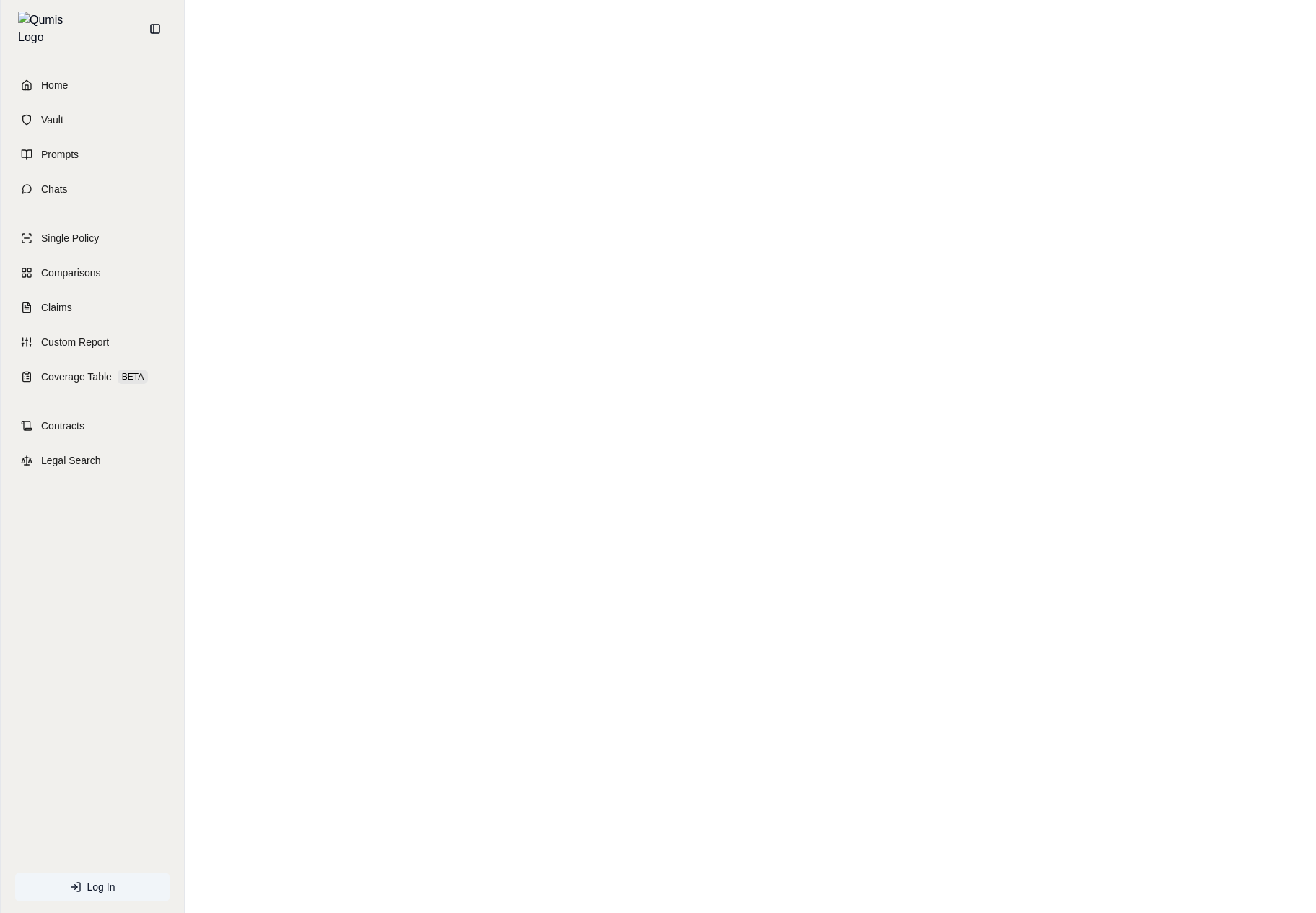
drag, startPoint x: 484, startPoint y: 711, endPoint x: 553, endPoint y: 907, distance: 207.8
click at [0, 0] on div "Home Vault Prompts Chats Single Policy Comparisons Claims Custom Report Coverag…" at bounding box center [658, 456] width 1316 height 913
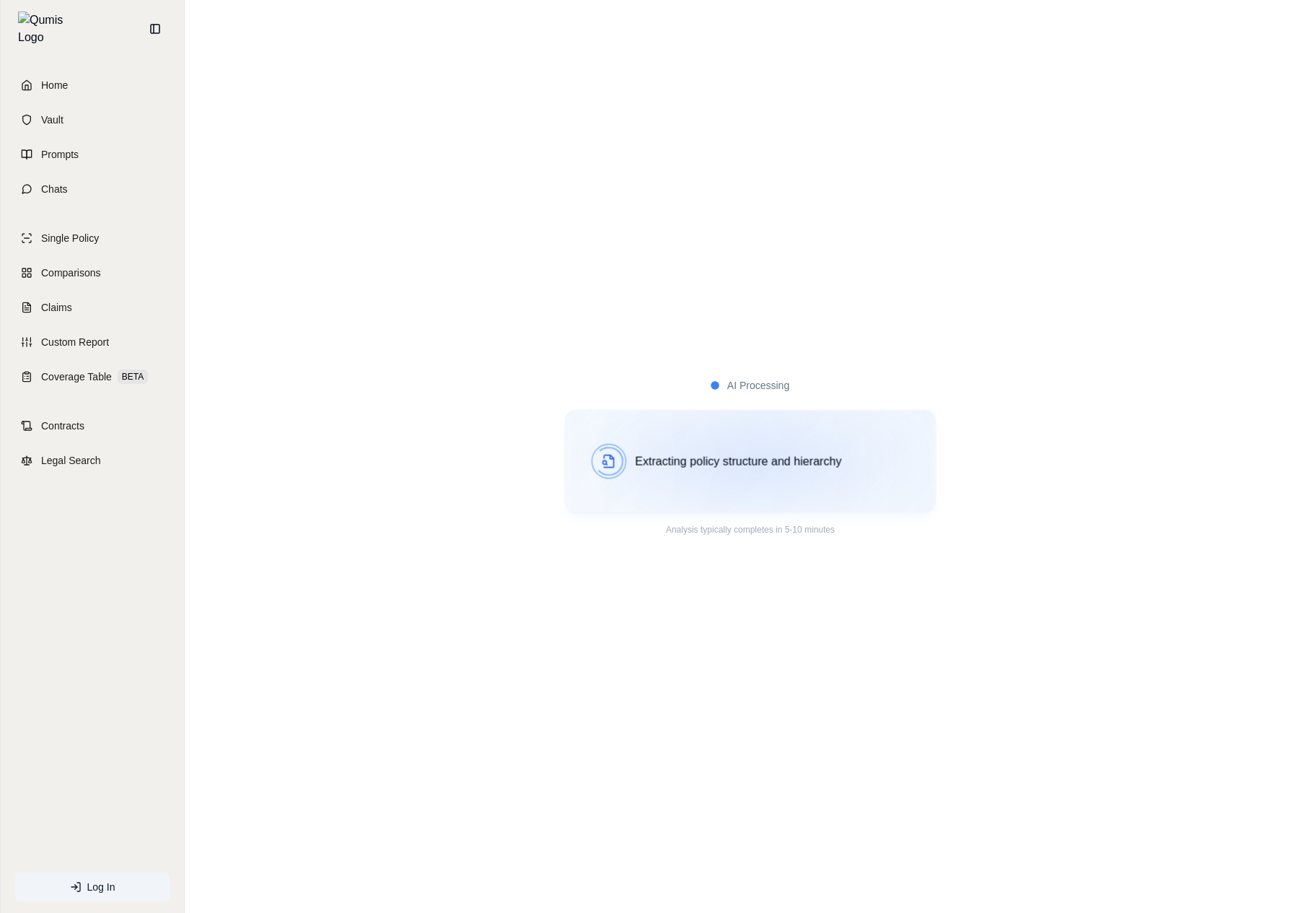
click at [724, 501] on div "Extracting policy structure and hierarchy" at bounding box center [750, 461] width 371 height 103
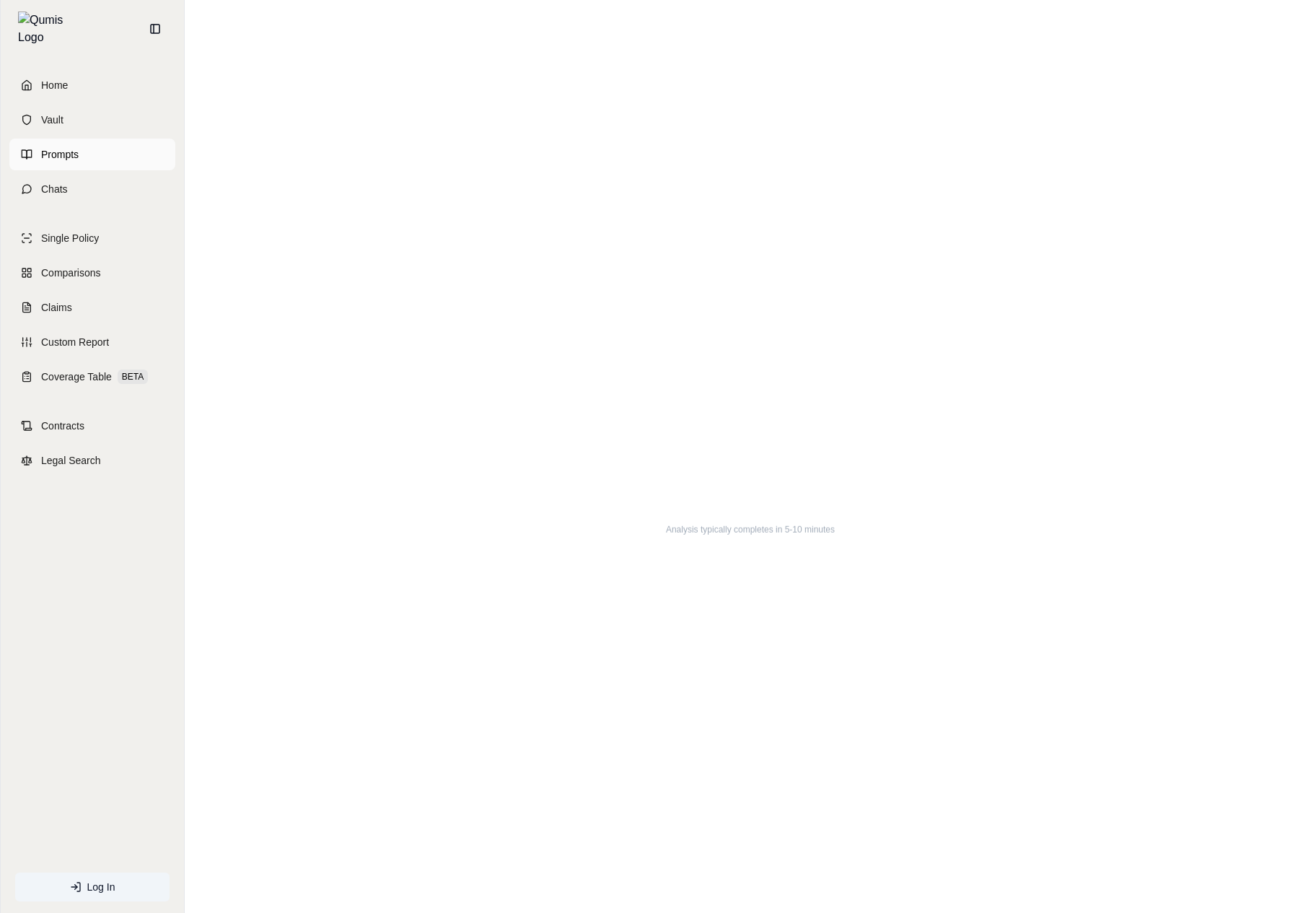
click at [85, 154] on link "Prompts" at bounding box center [92, 154] width 166 height 32
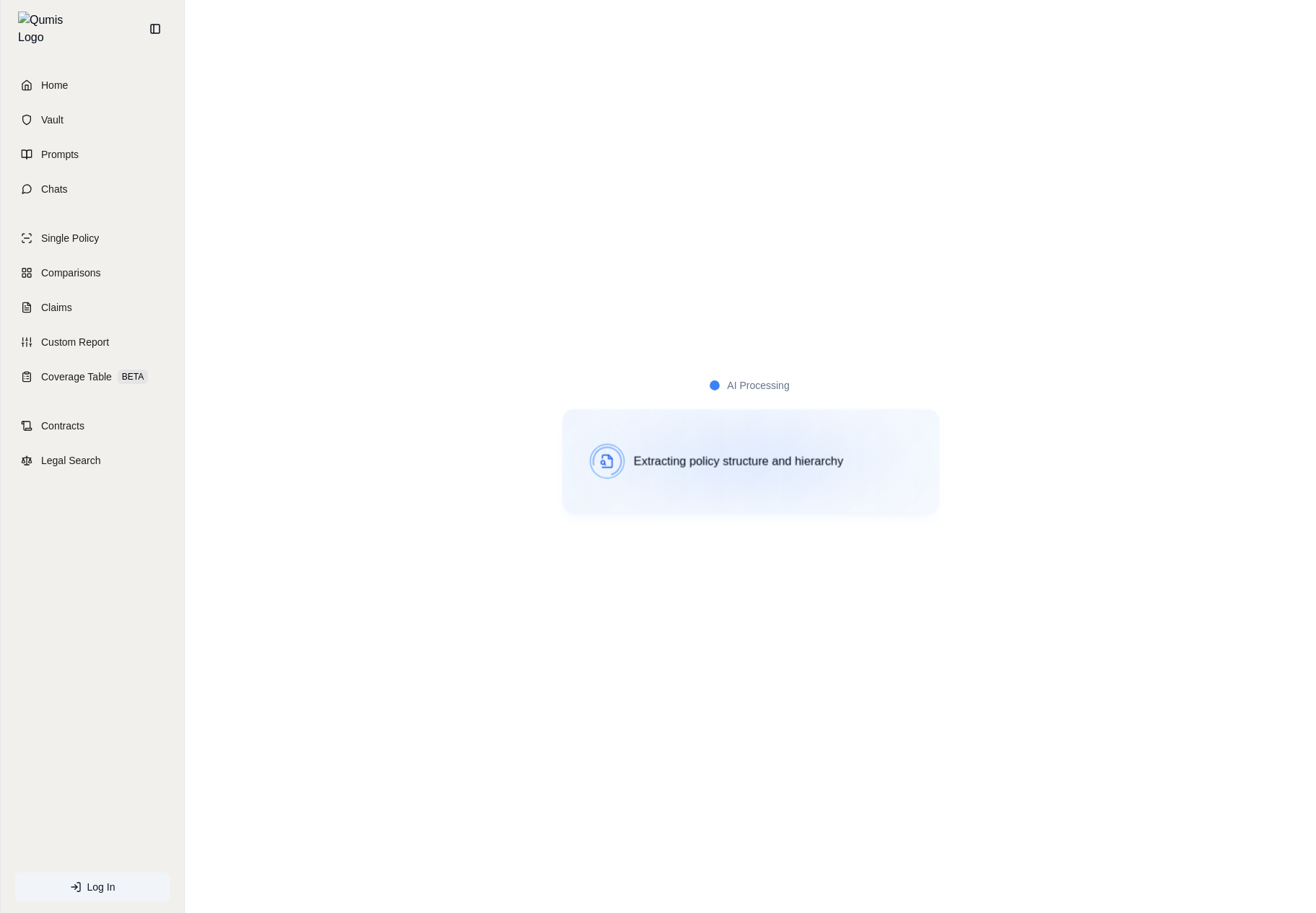
click at [731, 419] on div "Extracting policy structure and hierarchy" at bounding box center [750, 461] width 377 height 105
click at [556, 676] on div "AI Processing Extracting policy structure and hierarchy Analysis typically comp…" at bounding box center [750, 456] width 1131 height 913
click at [515, 757] on div "AI Processing Identifying key coverage elements Analysis typically completes in…" at bounding box center [750, 456] width 1131 height 913
click at [595, 679] on div "AI Processing Identifying key coverage elements Analysis typically completes in…" at bounding box center [750, 456] width 1131 height 913
